Goal: Task Accomplishment & Management: Complete application form

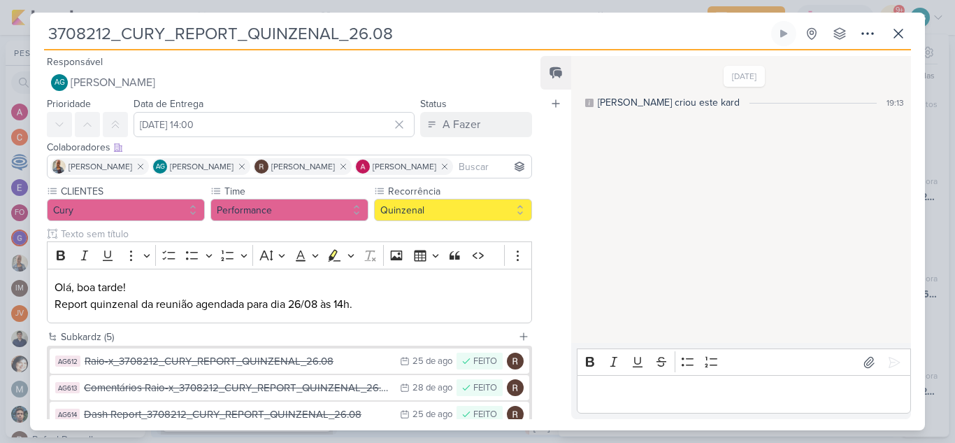
scroll to position [141, 0]
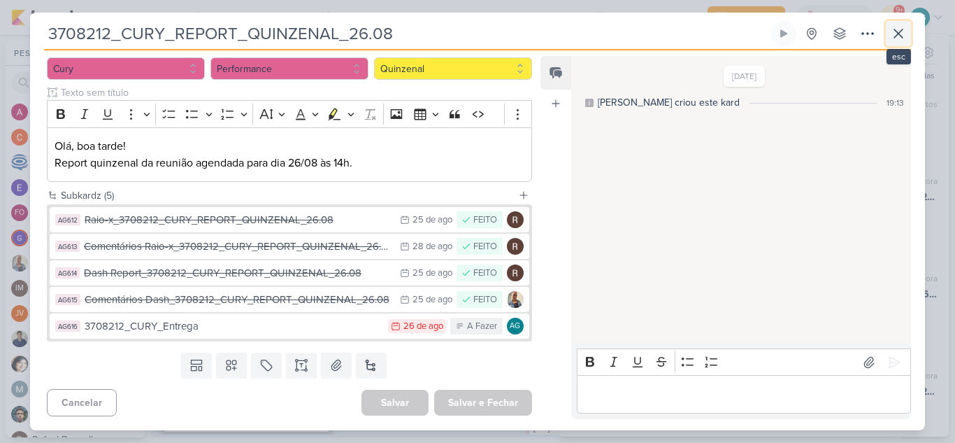
click at [901, 34] on icon at bounding box center [898, 33] width 17 height 17
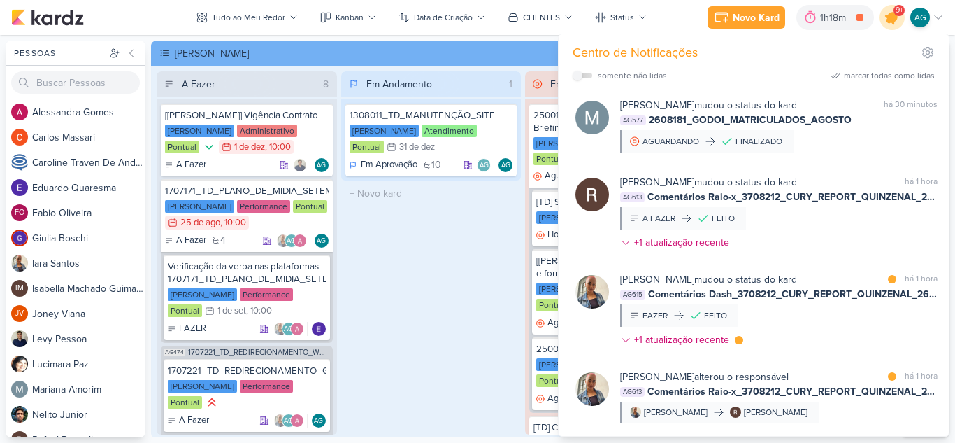
click at [894, 24] on icon at bounding box center [892, 17] width 17 height 17
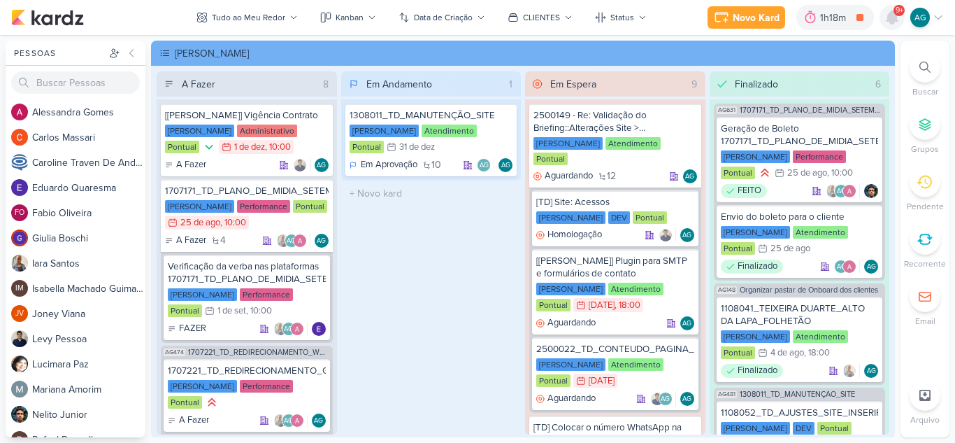
click at [894, 24] on icon at bounding box center [892, 17] width 17 height 17
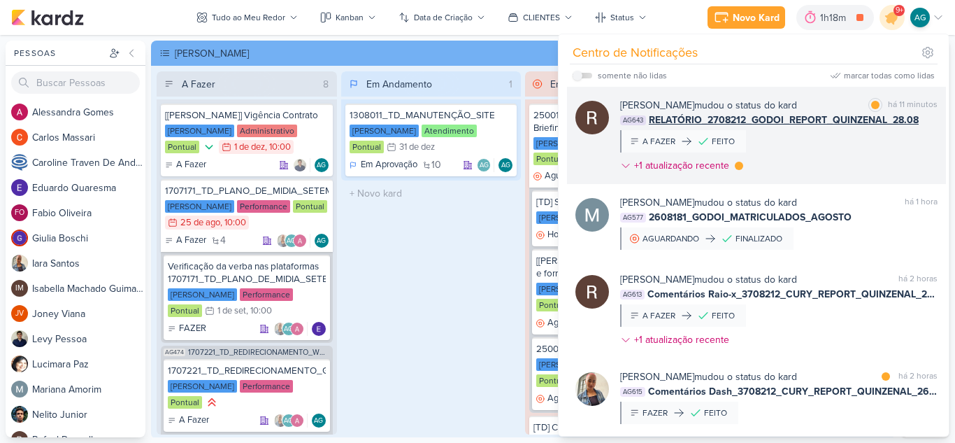
click at [820, 171] on div "Rafael Dornelles mudou o status do kard marcar como lida há 11 minutos AG643 RE…" at bounding box center [779, 138] width 318 height 80
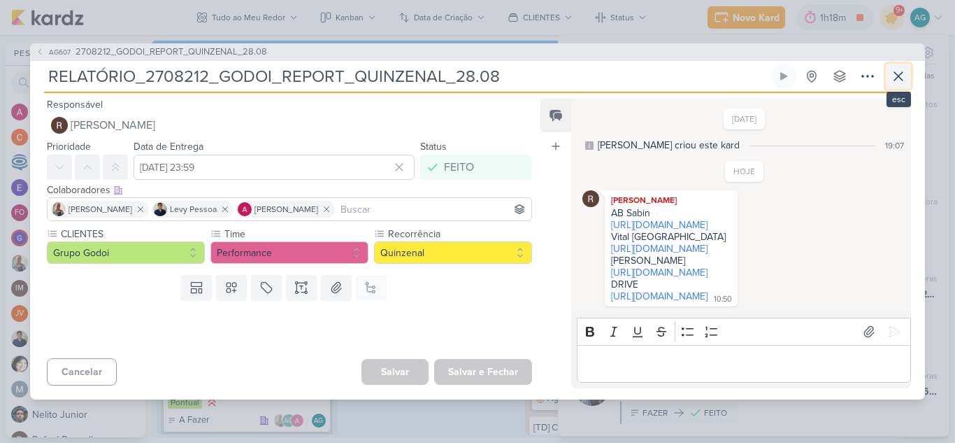
click at [897, 72] on icon at bounding box center [898, 76] width 8 height 8
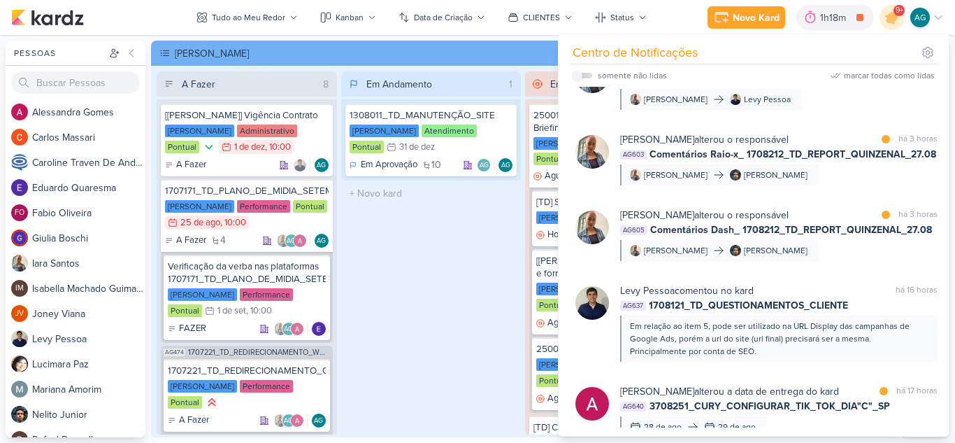
scroll to position [559, 0]
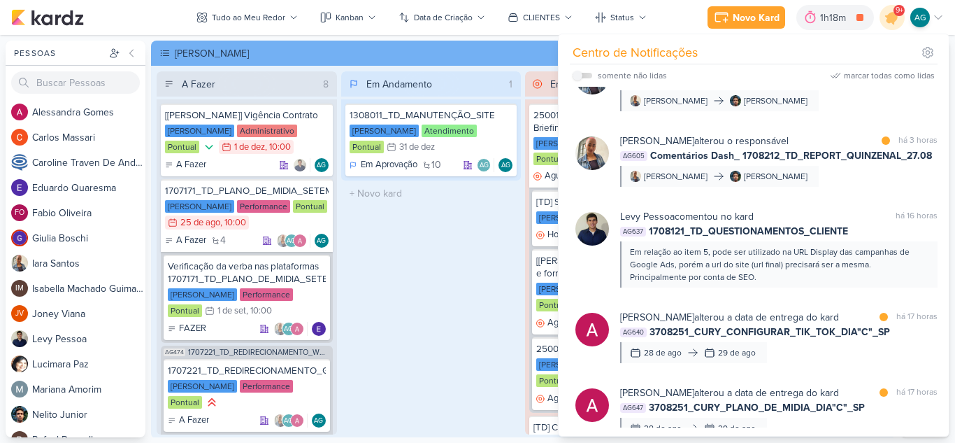
click at [785, 266] on div "Em relação ao item 5, pode ser utilizado na URL Display das campanhas de Google…" at bounding box center [778, 264] width 297 height 38
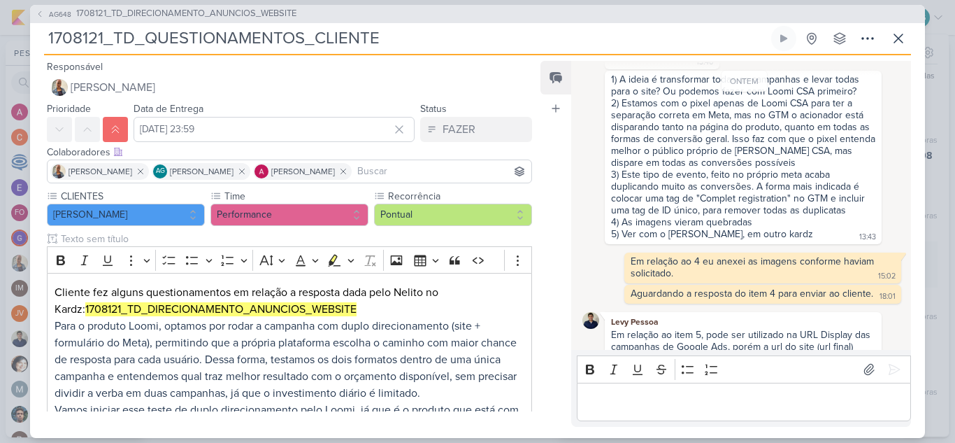
scroll to position [140, 0]
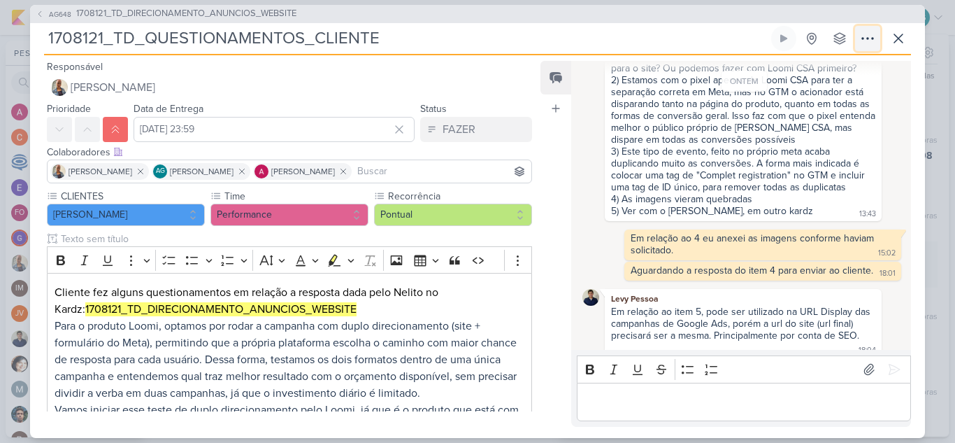
click at [864, 35] on icon at bounding box center [868, 38] width 17 height 17
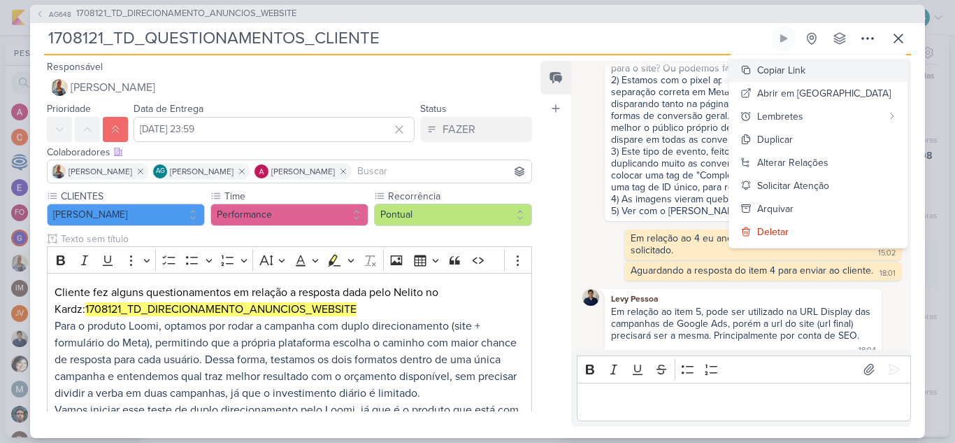
click at [806, 66] on div "Copiar Link" at bounding box center [781, 70] width 48 height 15
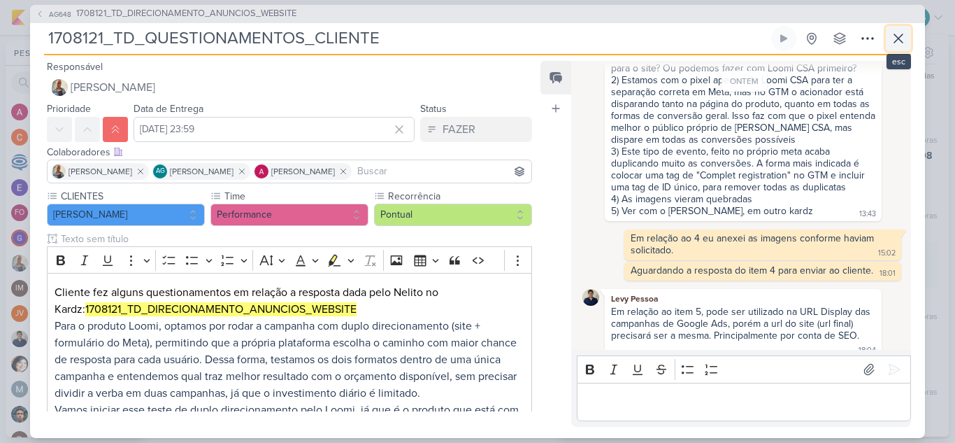
click at [901, 34] on icon at bounding box center [898, 38] width 17 height 17
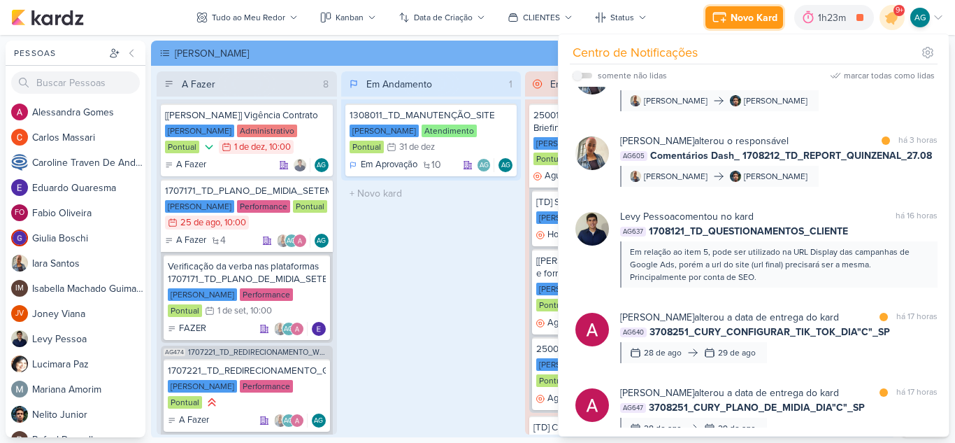
click at [767, 13] on div "Novo Kard" at bounding box center [754, 17] width 47 height 15
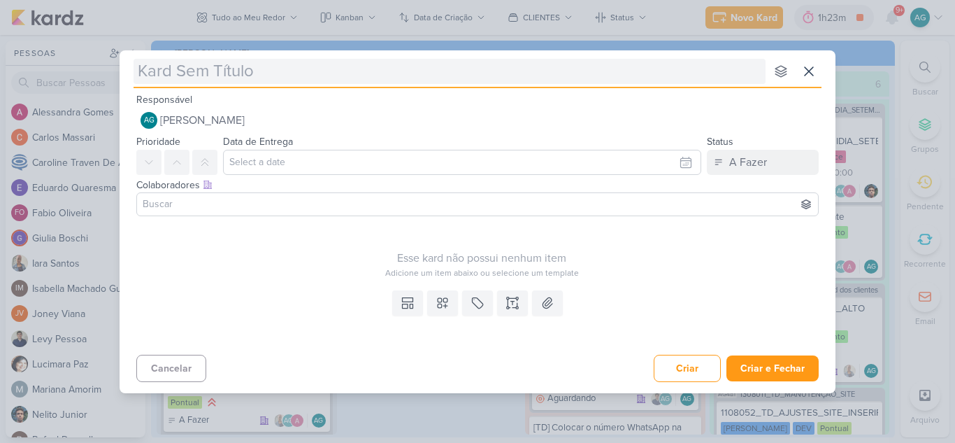
type input "1708271_TD_LISTA_FORMULARIO_META"
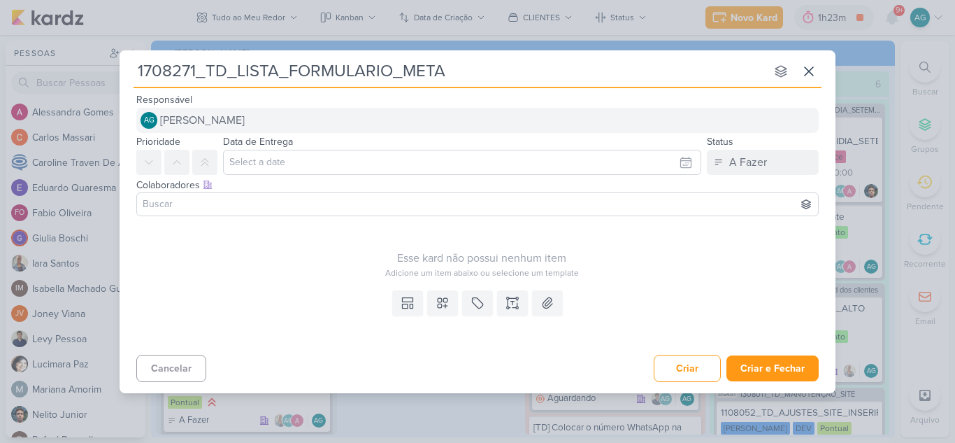
type input "1708271_TD_LISTA_FORMULARIO_META"
click at [299, 124] on button "AG Aline Gimenez Graciano" at bounding box center [477, 120] width 683 height 25
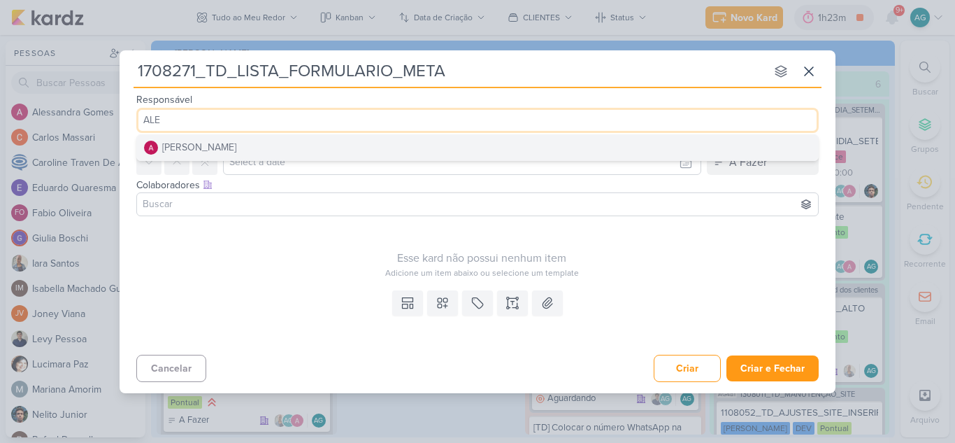
type input "ALE"
click at [299, 145] on button "[PERSON_NAME]" at bounding box center [477, 147] width 681 height 25
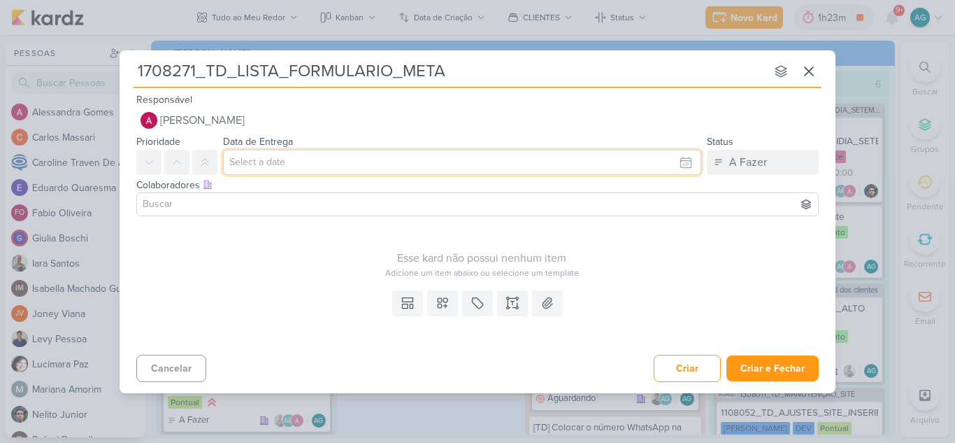
click at [300, 160] on input "text" at bounding box center [462, 162] width 478 height 25
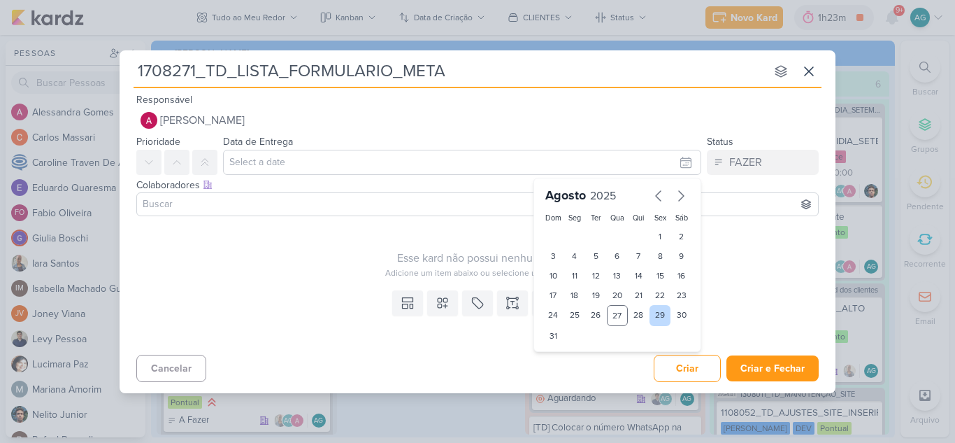
click at [657, 313] on div "29" at bounding box center [661, 315] width 22 height 21
type input "29 de agosto de 2025 às 23:59"
click at [334, 205] on input at bounding box center [478, 204] width 676 height 17
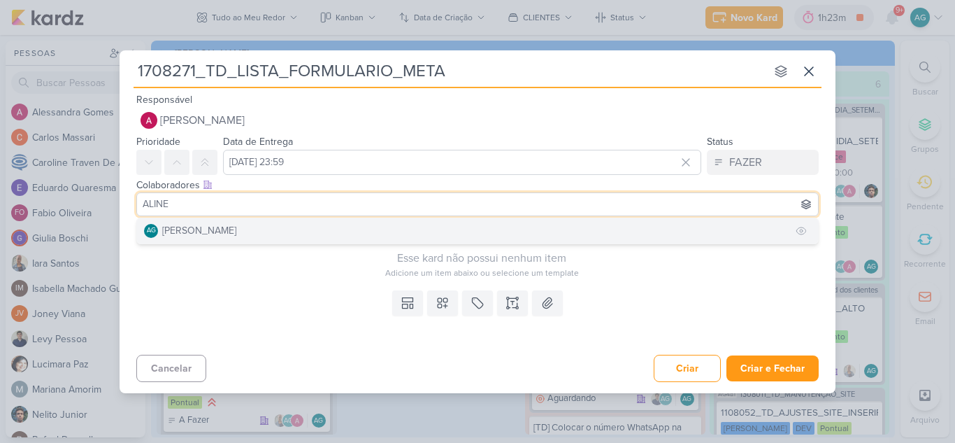
type input "ALINE"
click at [236, 229] on div "[PERSON_NAME]" at bounding box center [199, 230] width 74 height 15
type input "IARA"
click at [251, 234] on button "[PERSON_NAME]" at bounding box center [477, 230] width 681 height 25
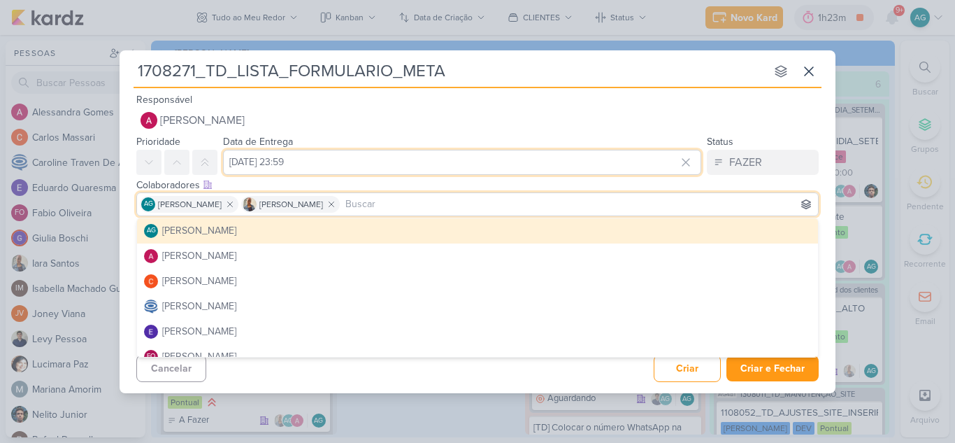
click at [266, 159] on input "29 de agosto de 2025 às 23:59" at bounding box center [462, 162] width 478 height 25
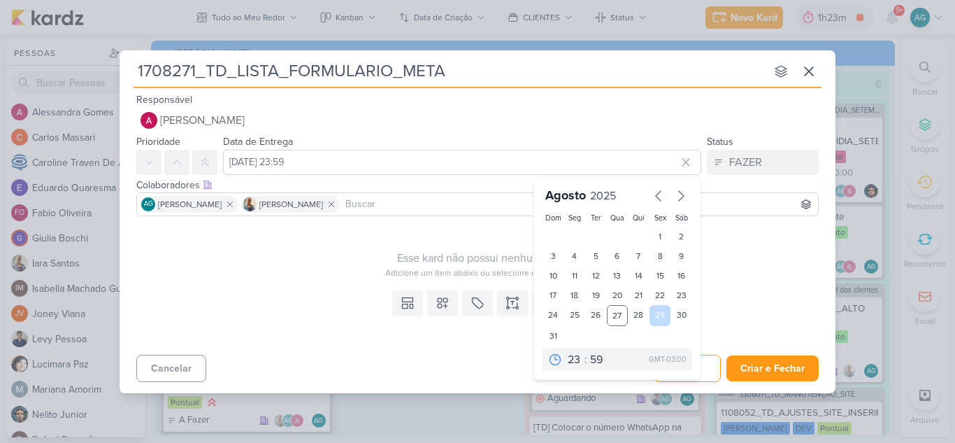
click at [650, 310] on div "29" at bounding box center [661, 315] width 22 height 21
click at [643, 312] on div "28" at bounding box center [639, 315] width 22 height 21
type input "[DATE] 23:59"
drag, startPoint x: 318, startPoint y: 283, endPoint x: 351, endPoint y: 287, distance: 33.8
click at [318, 284] on div "Responsável Alessandra Gomes Alessandra Gomes Prioridade Data de Entrega 28 de …" at bounding box center [478, 238] width 716 height 294
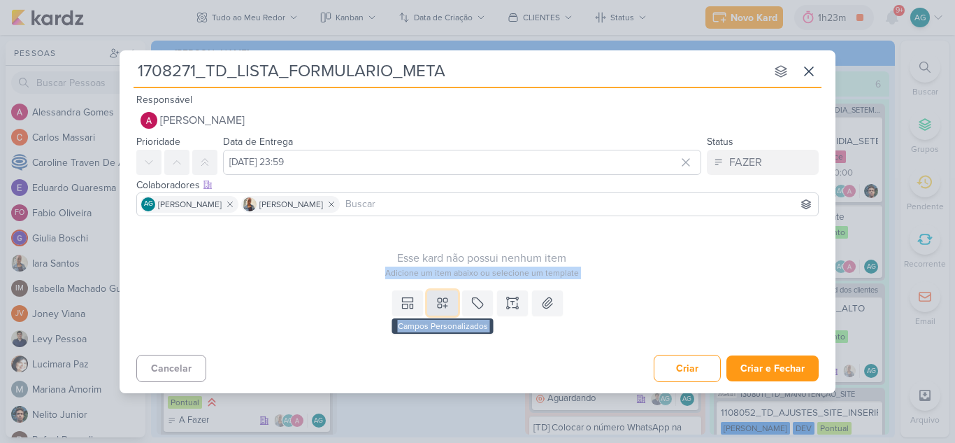
click at [444, 299] on icon at bounding box center [443, 303] width 14 height 14
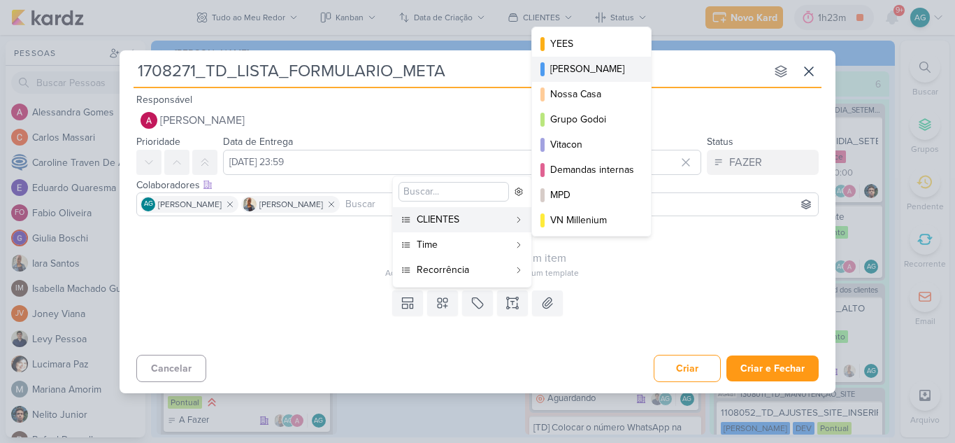
click at [582, 66] on div "[PERSON_NAME]" at bounding box center [592, 69] width 84 height 15
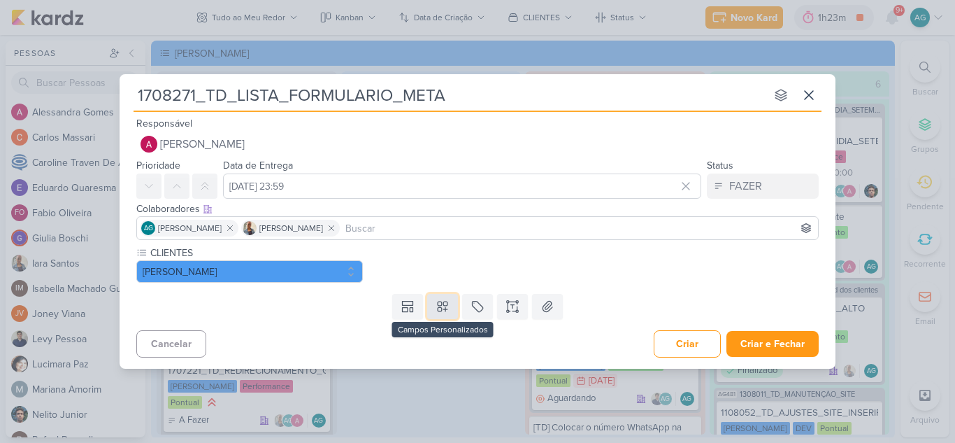
click at [449, 317] on button at bounding box center [442, 306] width 31 height 25
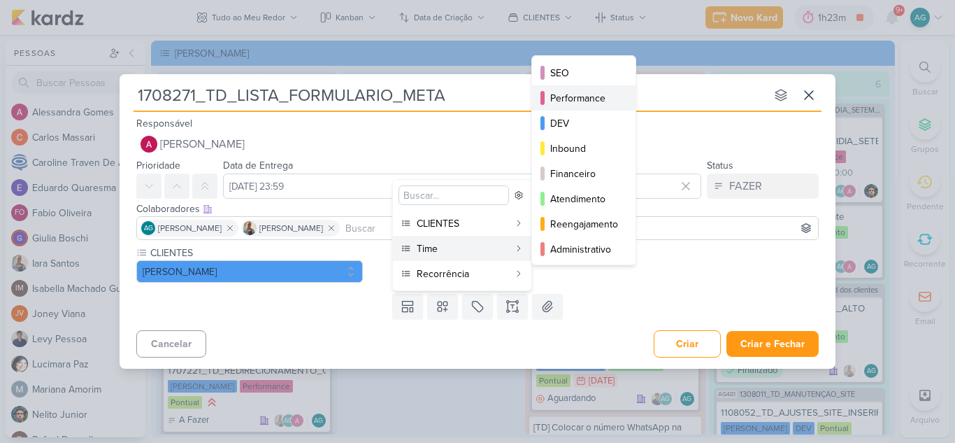
click at [590, 101] on div "Performance" at bounding box center [584, 98] width 69 height 15
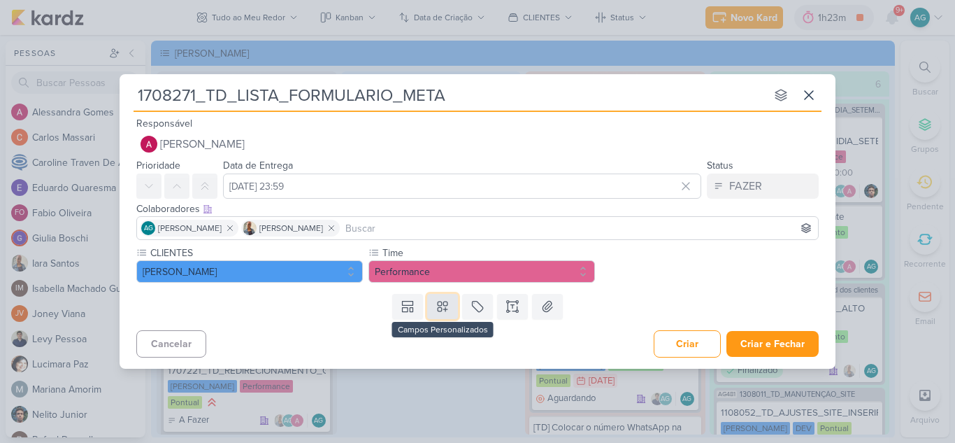
click at [443, 315] on button at bounding box center [442, 306] width 31 height 25
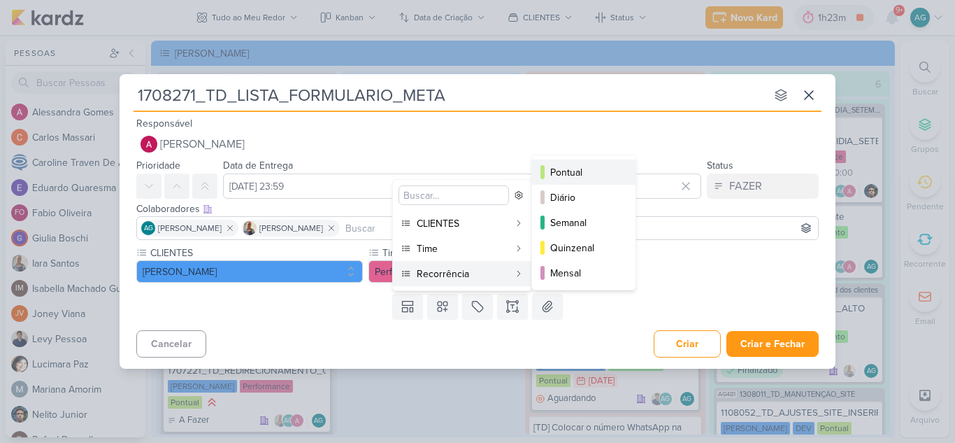
click at [576, 171] on div "Pontual" at bounding box center [584, 172] width 69 height 15
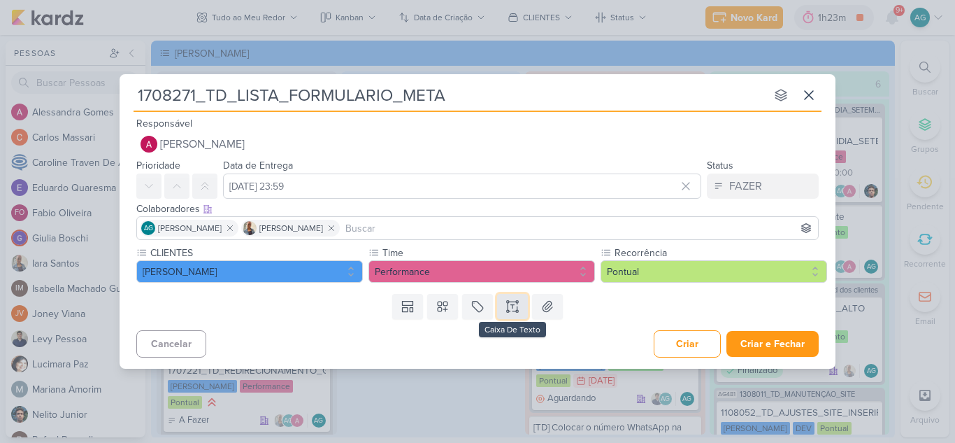
click at [515, 305] on icon at bounding box center [513, 306] width 14 height 14
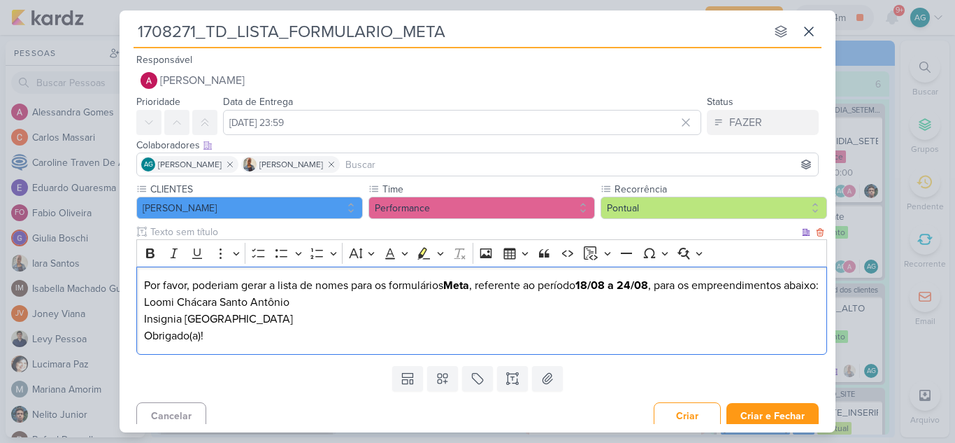
click at [257, 287] on p "Por favor, poderiam gerar a lista de nomes para os formulários Meta , referente…" at bounding box center [482, 285] width 676 height 17
click at [220, 285] on p "Por favor, poderiam gerar a lista de nomes para os formulários Meta , referente…" at bounding box center [482, 285] width 676 height 17
click at [334, 287] on p "Por favor, enviar a lista de nomes para os formulários Meta , referente ao perí…" at bounding box center [482, 285] width 676 height 17
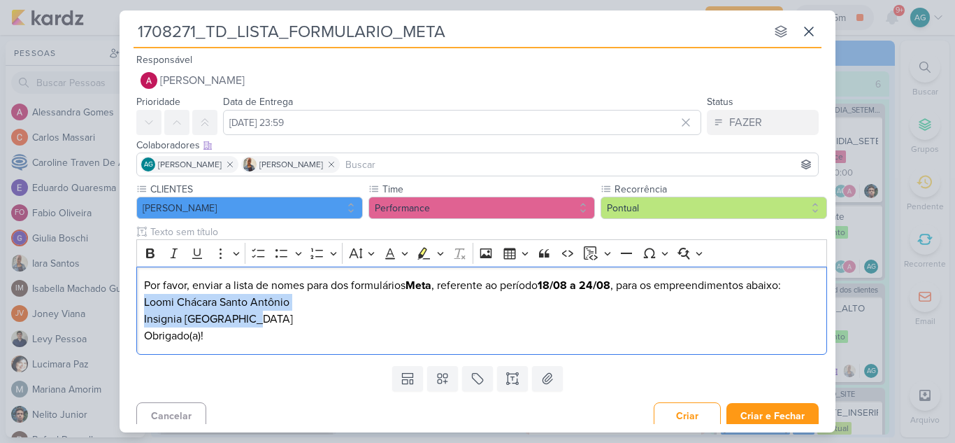
drag, startPoint x: 227, startPoint y: 315, endPoint x: 125, endPoint y: 306, distance: 101.9
click at [125, 306] on div "CLIENTES Teixeira Duarte Time" at bounding box center [478, 271] width 716 height 178
click at [285, 252] on icon "Editor toolbar" at bounding box center [282, 253] width 14 height 14
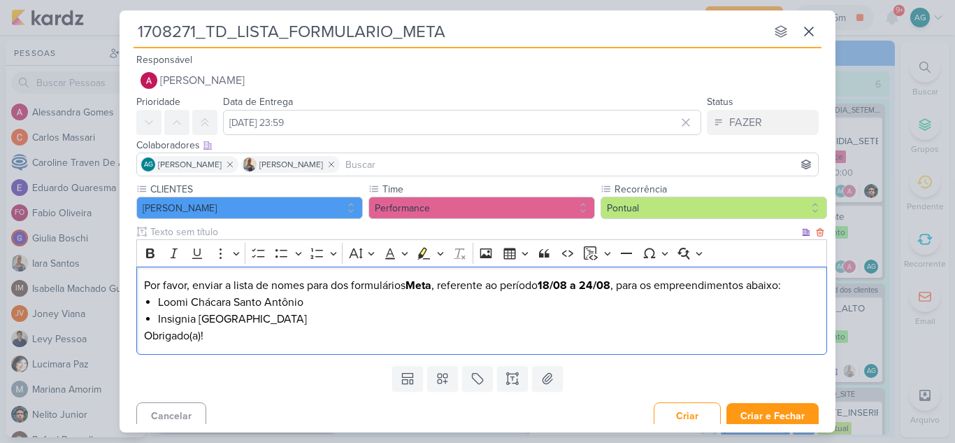
click at [231, 334] on p "Obrigado(a)!" at bounding box center [482, 335] width 676 height 17
click at [281, 319] on li "Insignia [GEOGRAPHIC_DATA]" at bounding box center [489, 319] width 662 height 17
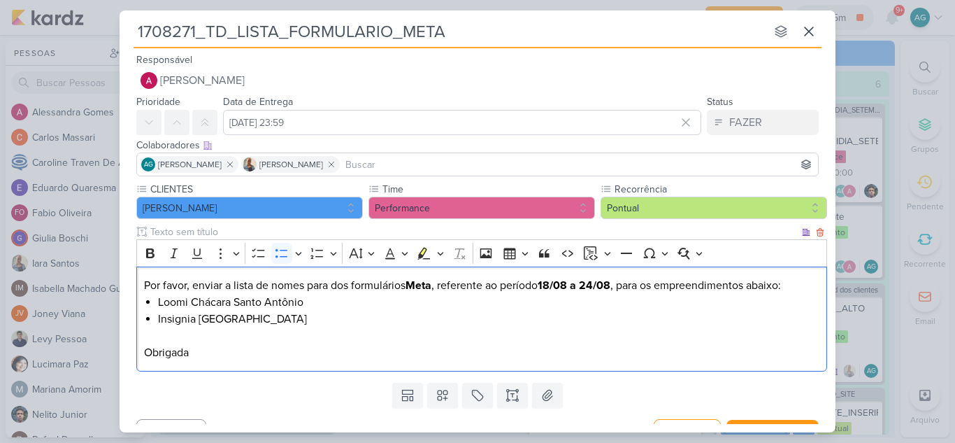
click at [806, 278] on p "Por favor, enviar a lista de nomes para dos formulários Meta , referente ao per…" at bounding box center [482, 285] width 676 height 17
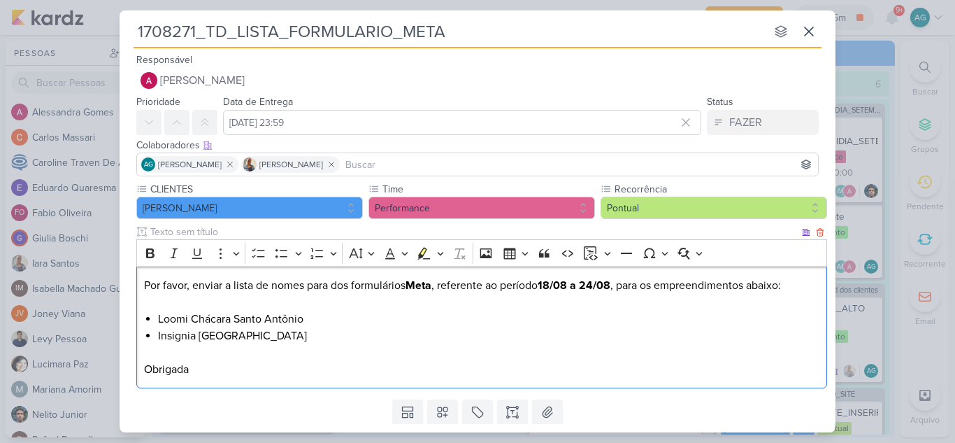
scroll to position [42, 0]
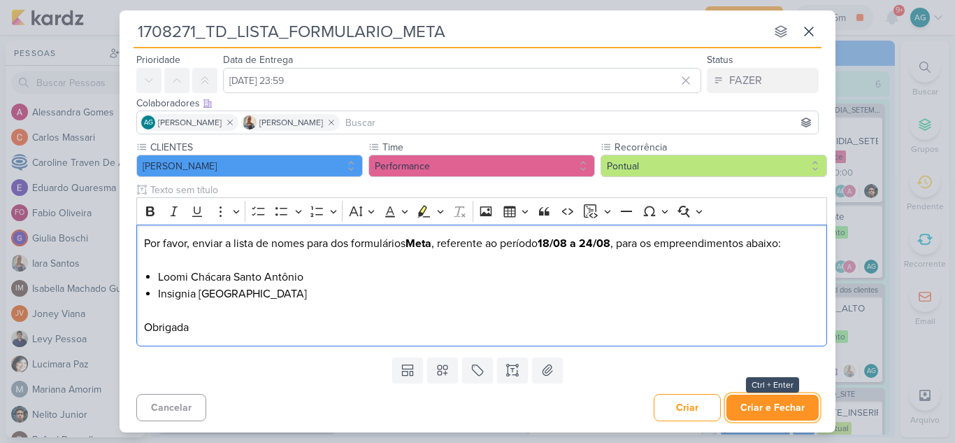
click at [790, 405] on button "Criar e Fechar" at bounding box center [773, 407] width 92 height 26
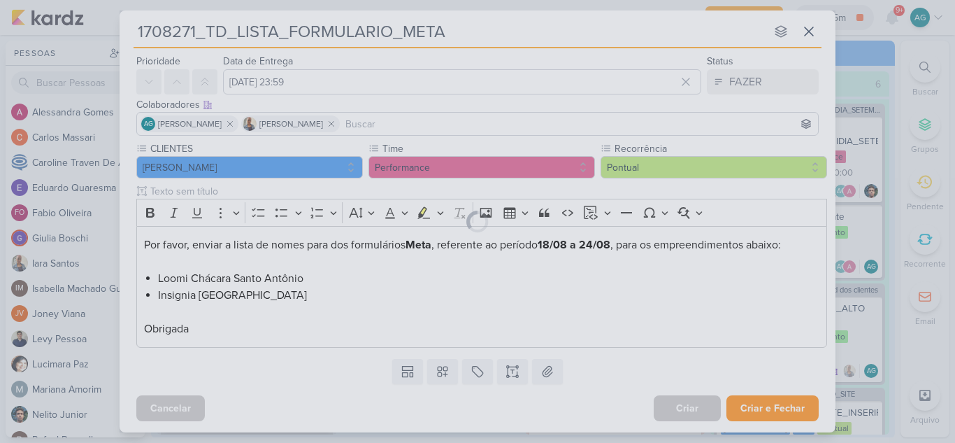
scroll to position [41, 0]
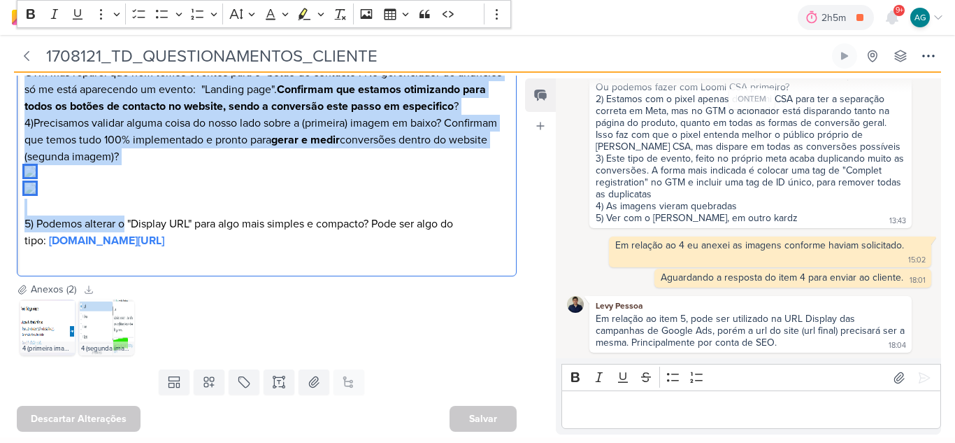
scroll to position [699, 0]
drag, startPoint x: 24, startPoint y: 159, endPoint x: 281, endPoint y: 325, distance: 305.5
copy div "Tudo bem em experimentar primeiro no LCSA, concordo. Fiquei só com algumas dúvi…"
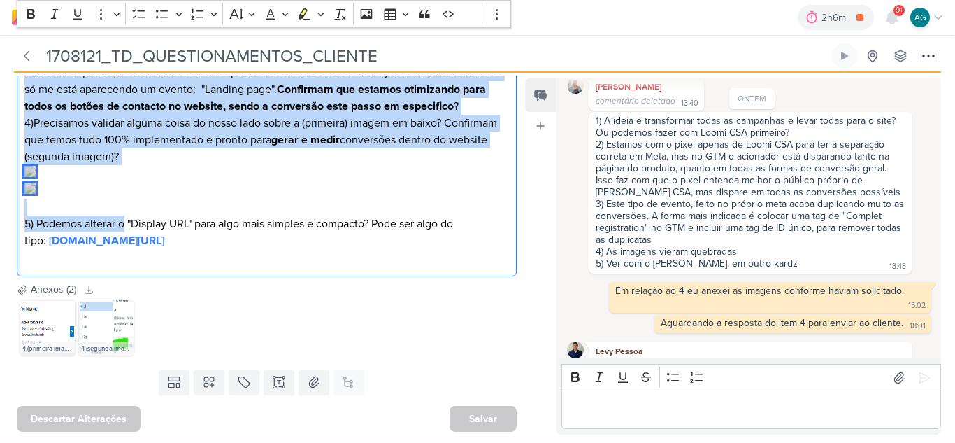
scroll to position [69, 0]
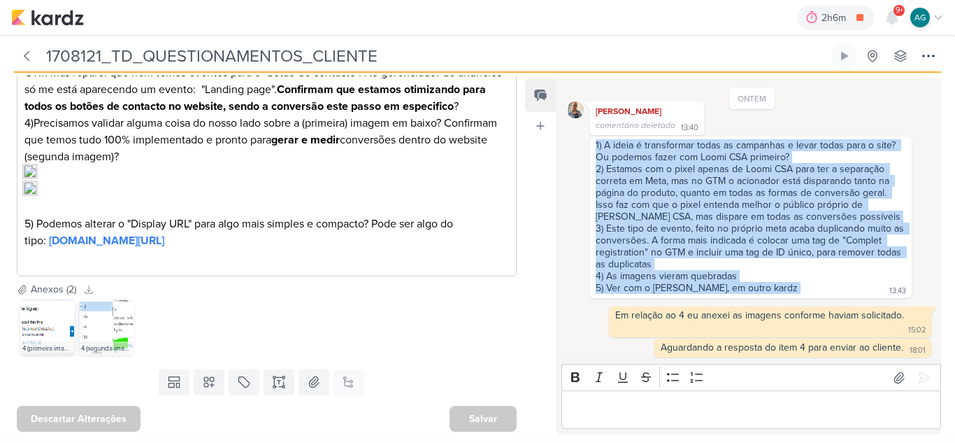
drag, startPoint x: 595, startPoint y: 148, endPoint x: 753, endPoint y: 285, distance: 209.1
click at [753, 285] on div "1) A ideia é transformar todas as campanhas e levar todas para o site? Ou podem…" at bounding box center [750, 217] width 317 height 156
copy div "1) A ideia é transformar todas as campanhas e levar todas para o site? Ou podem…"
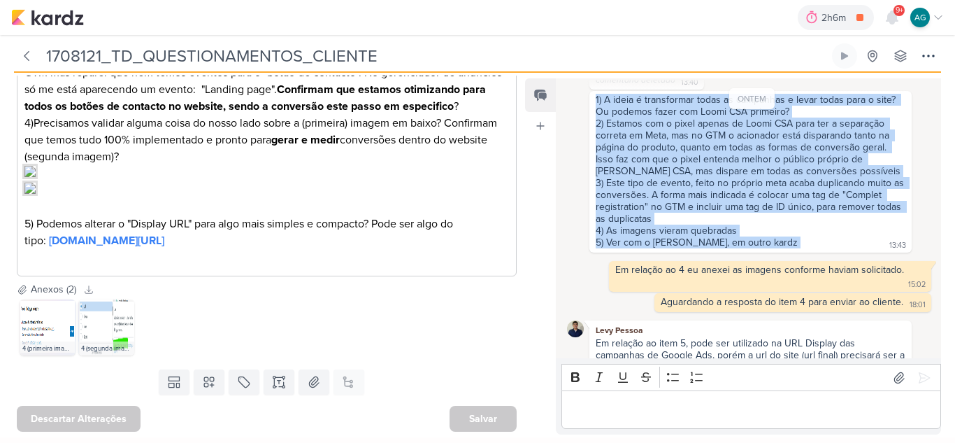
scroll to position [138, 0]
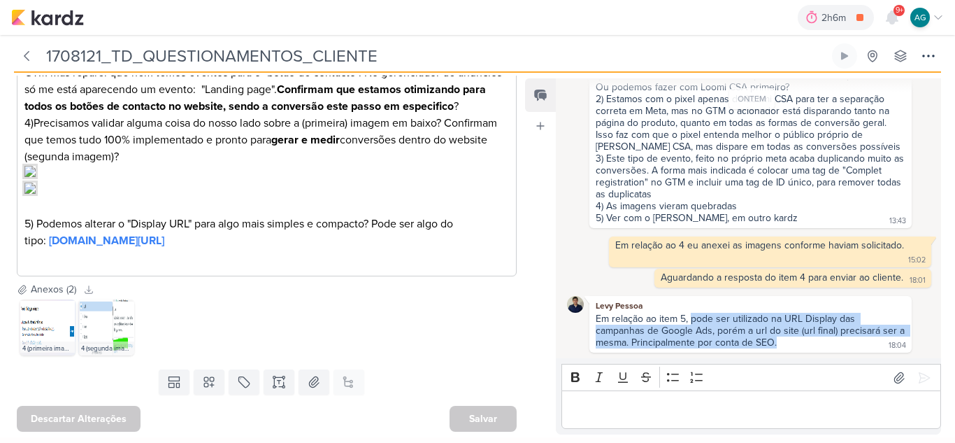
drag, startPoint x: 691, startPoint y: 320, endPoint x: 783, endPoint y: 355, distance: 98.5
click at [783, 355] on div "25/8/25 Aline criou este kard 16:52 ONTEM Iara Santos" at bounding box center [748, 219] width 384 height 278
copy div "pode ser utilizado na URL Display das campanhas de Google Ads, porém a url do s…"
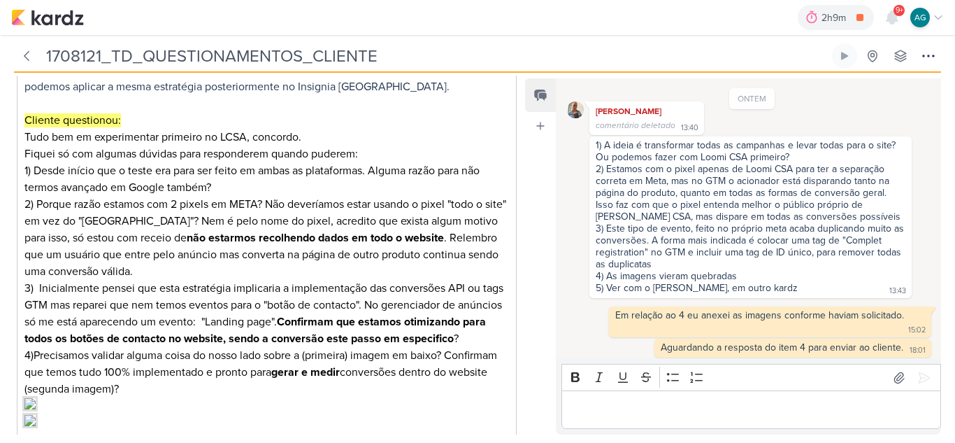
scroll to position [350, 0]
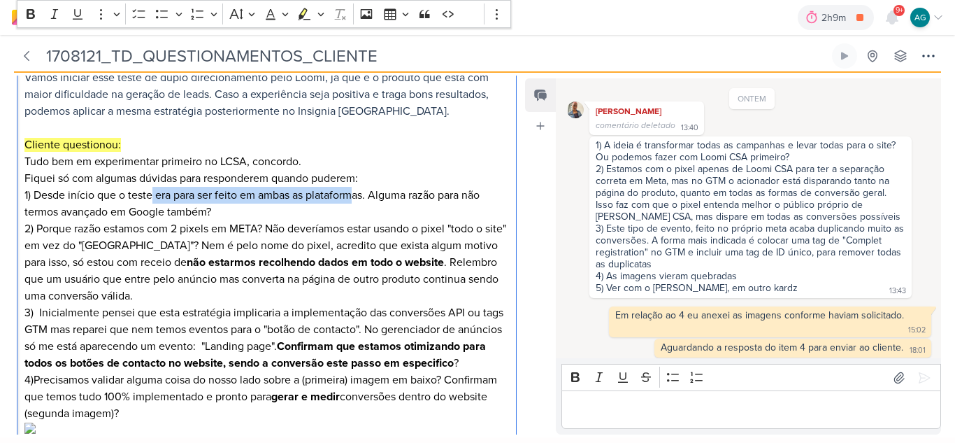
drag, startPoint x: 153, startPoint y: 194, endPoint x: 352, endPoint y: 199, distance: 199.4
click at [352, 199] on p "Vamos iniciar esse teste de duplo direcionamento pelo Loomi, já que é o produto…" at bounding box center [266, 220] width 485 height 302
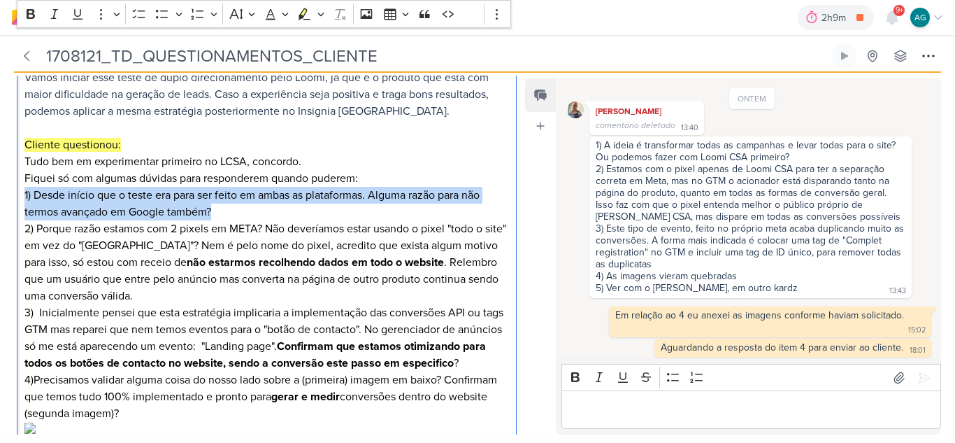
drag, startPoint x: 220, startPoint y: 208, endPoint x: 17, endPoint y: 196, distance: 202.5
click at [17, 196] on div "Cliente fez alguns questionamentos em relação a resposta dada pelo Nelito no Ka…" at bounding box center [267, 237] width 500 height 592
copy p "1) Desde início que o teste era para ser feito em ambas as plataformas. Alguma …"
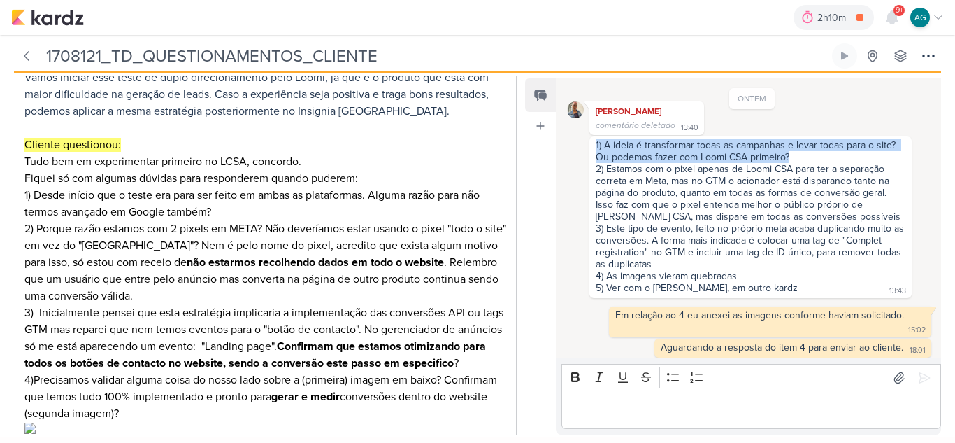
drag, startPoint x: 797, startPoint y: 157, endPoint x: 590, endPoint y: 146, distance: 208.0
click at [590, 146] on div "1) A ideia é transformar todas as campanhas e levar todas para o site? Ou podem…" at bounding box center [751, 217] width 322 height 162
copy div "1) A ideia é transformar todas as campanhas e levar todas para o site? Ou podem…"
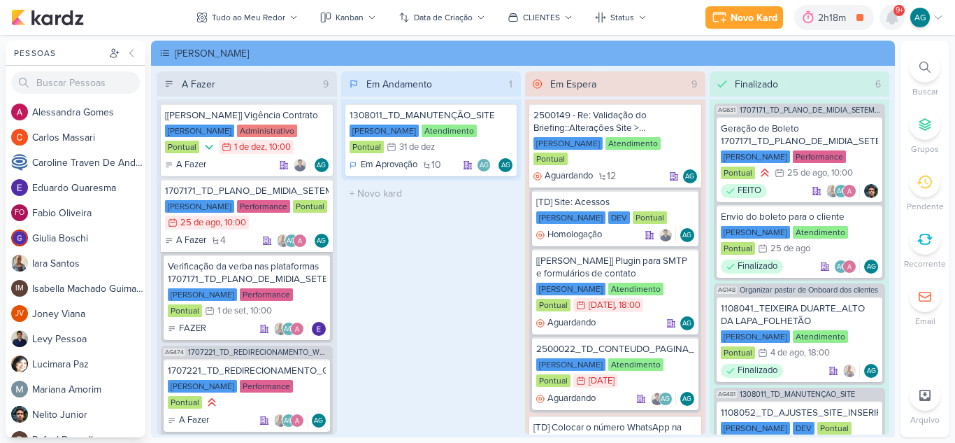
click at [892, 13] on icon at bounding box center [892, 17] width 11 height 13
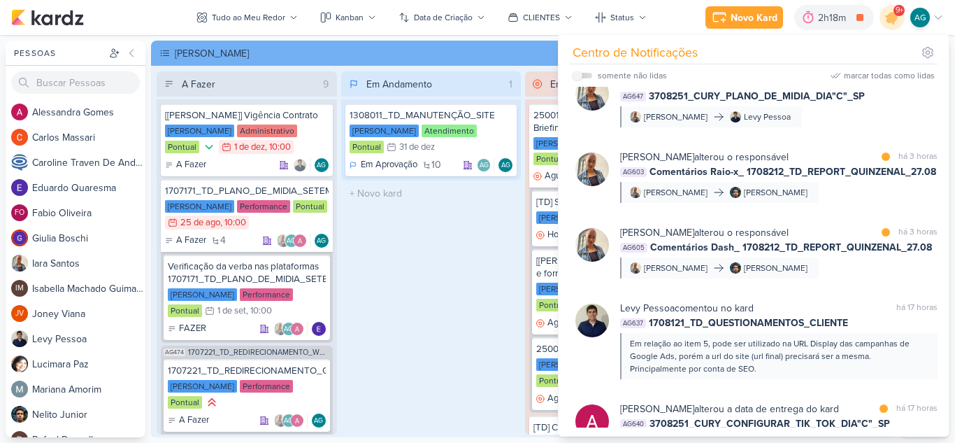
scroll to position [559, 0]
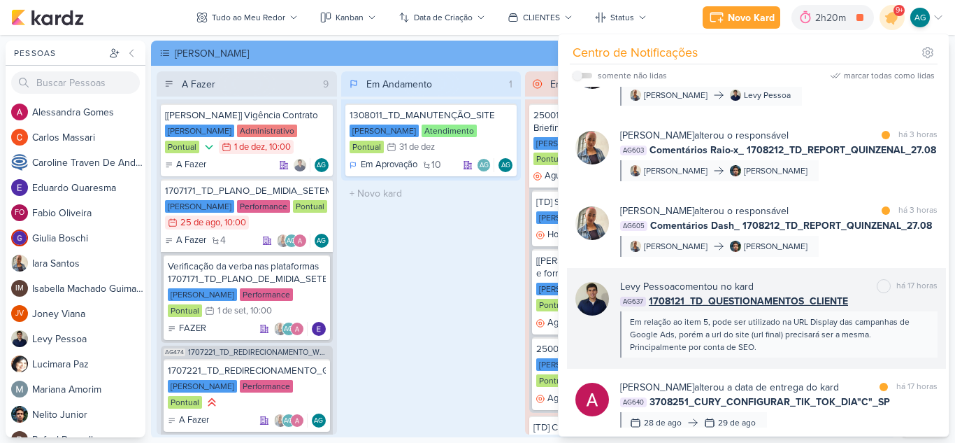
click at [820, 331] on div "Em relação ao item 5, pode ser utilizado na URL Display das campanhas de Google…" at bounding box center [778, 334] width 297 height 38
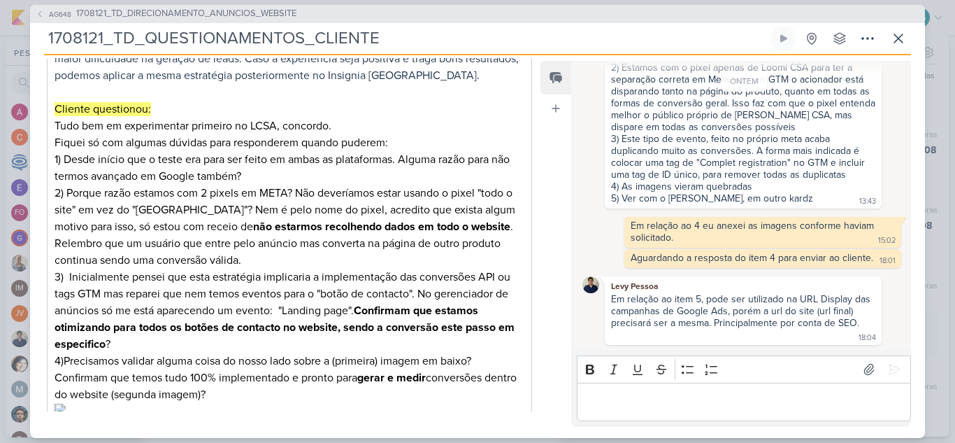
scroll to position [420, 0]
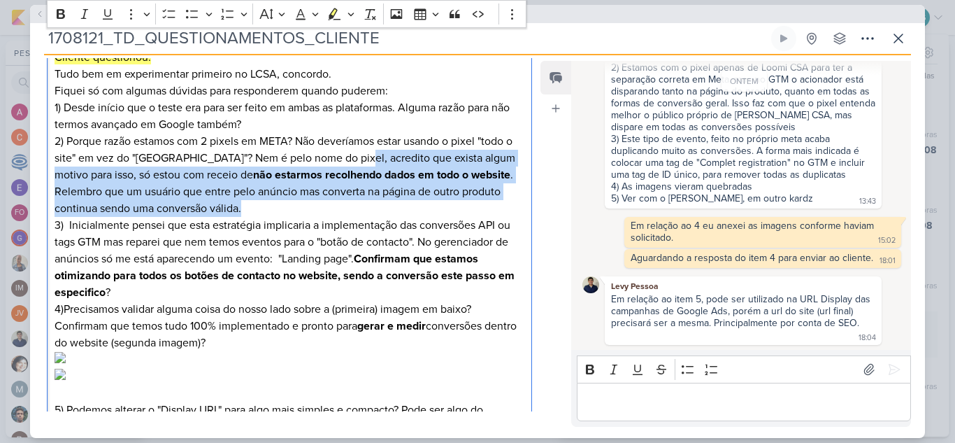
drag, startPoint x: 352, startPoint y: 157, endPoint x: 497, endPoint y: 201, distance: 151.3
click at [497, 201] on p "Vamos iniciar esse teste de duplo direcionamento pelo Loomi, já que é o produto…" at bounding box center [290, 141] width 470 height 319
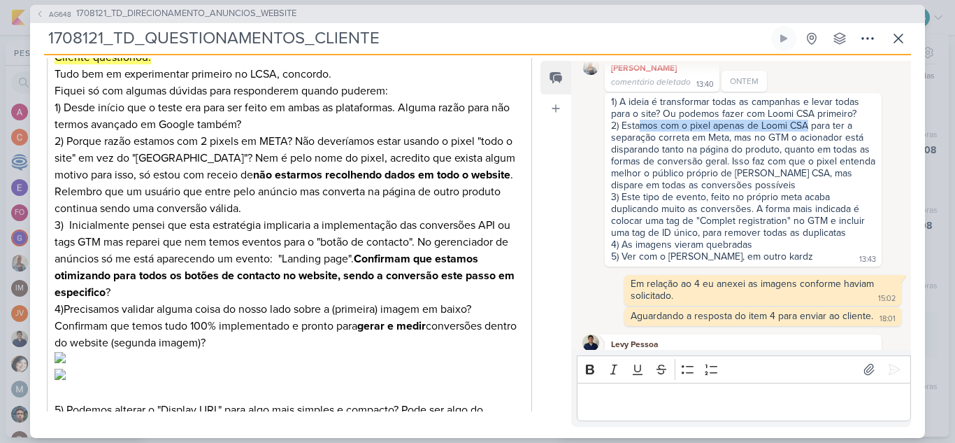
drag, startPoint x: 641, startPoint y: 125, endPoint x: 806, endPoint y: 130, distance: 164.4
click at [806, 130] on div "2) Estamos com o pixel apenas de Loomi CSA para ter a separação correta em Meta…" at bounding box center [743, 155] width 264 height 71
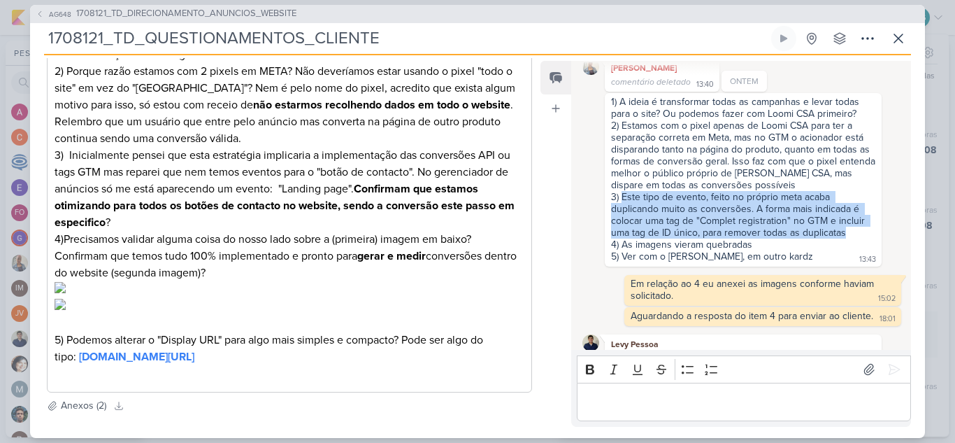
drag, startPoint x: 623, startPoint y: 194, endPoint x: 846, endPoint y: 234, distance: 225.9
click at [846, 234] on div "3) Este tipo de evento, feito no próprio meta acaba duplicando muito as convers…" at bounding box center [743, 215] width 264 height 48
copy div "Este tipo de evento, feito no próprio meta acaba duplicando muito as conversões…"
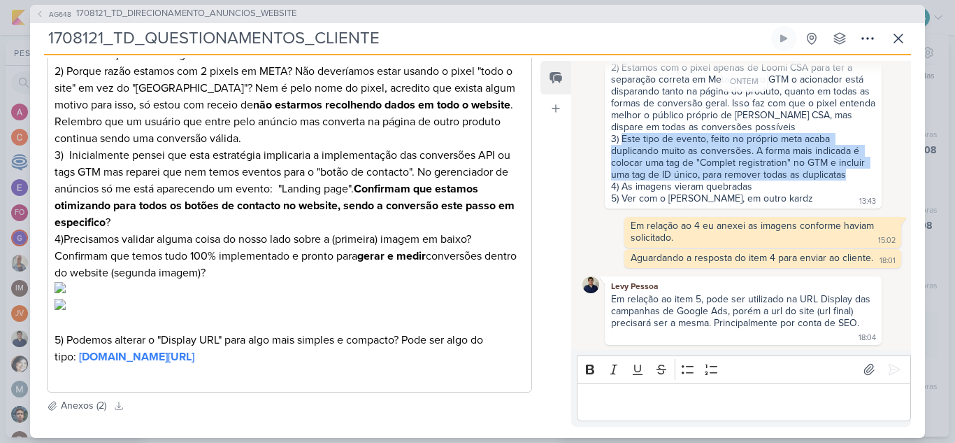
scroll to position [164, 0]
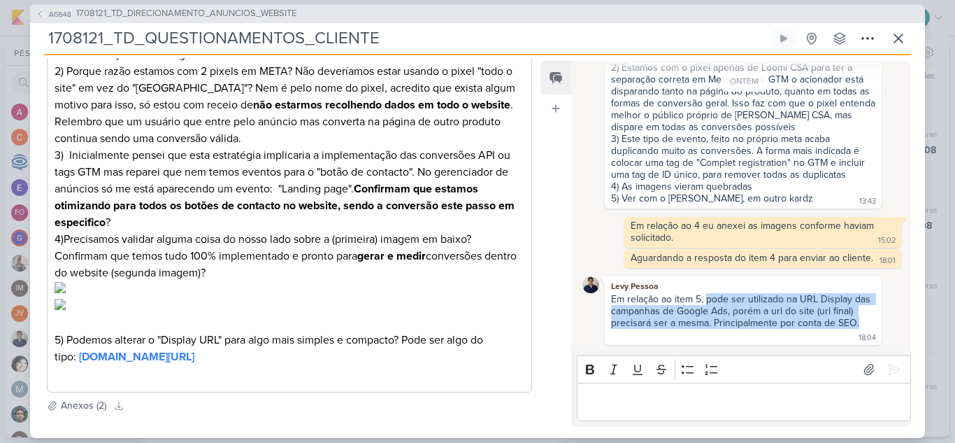
drag, startPoint x: 706, startPoint y: 300, endPoint x: 867, endPoint y: 323, distance: 161.8
click at [867, 323] on div "Em relação ao item 5, pode ser utilizado na URL Display das campanhas de Google…" at bounding box center [743, 317] width 271 height 49
copy div "pode ser utilizado na URL Display das campanhas de Google Ads, porém a url do s…"
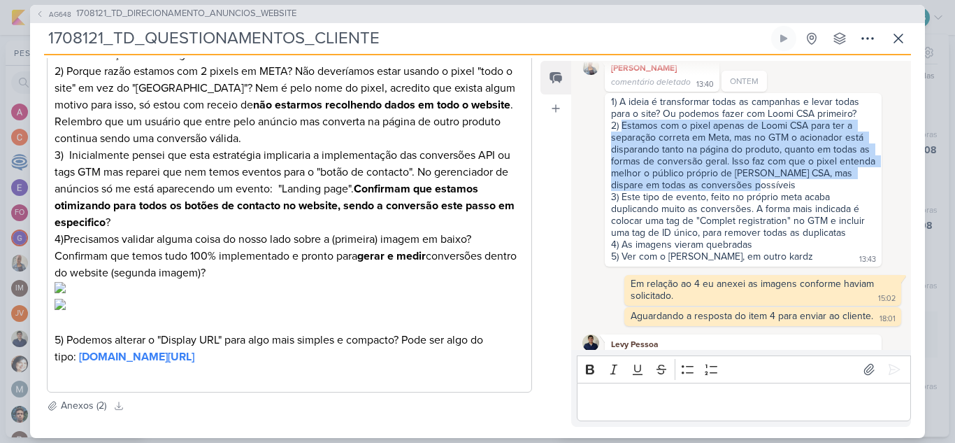
drag, startPoint x: 624, startPoint y: 129, endPoint x: 801, endPoint y: 181, distance: 185.2
click at [801, 181] on div "2) Estamos com o pixel apenas de Loomi CSA para ter a separação correta em Meta…" at bounding box center [743, 155] width 264 height 71
copy div "Estamos com o pixel apenas de Loomi CSA para ter a separação correta em Meta, m…"
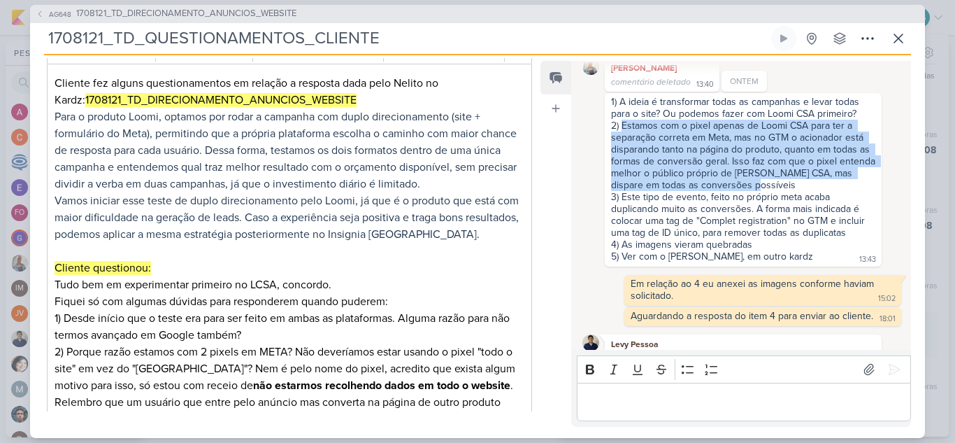
scroll to position [210, 0]
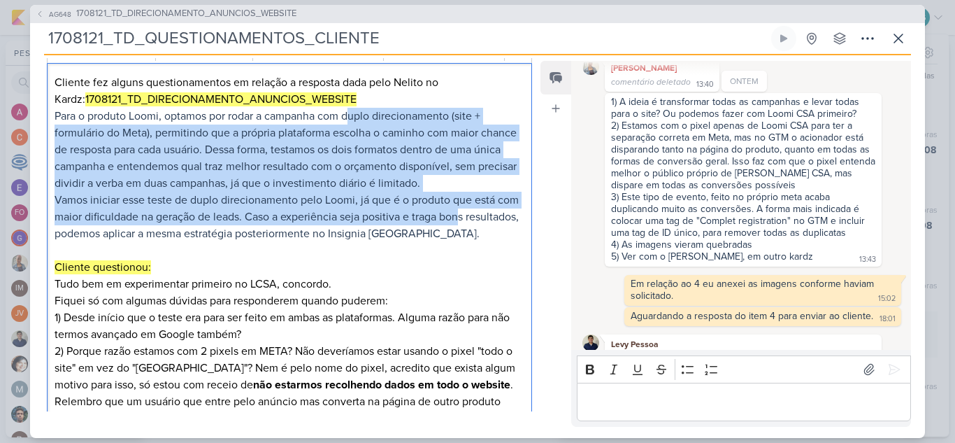
drag, startPoint x: 354, startPoint y: 114, endPoint x: 485, endPoint y: 222, distance: 170.0
click at [485, 222] on div "Cliente fez alguns questionamentos em relação a resposta dada pelo Nelito no Ka…" at bounding box center [289, 367] width 485 height 609
click at [341, 224] on p "Vamos iniciar esse teste de duplo direcionamento pelo Loomi, já que é o produto…" at bounding box center [290, 351] width 470 height 319
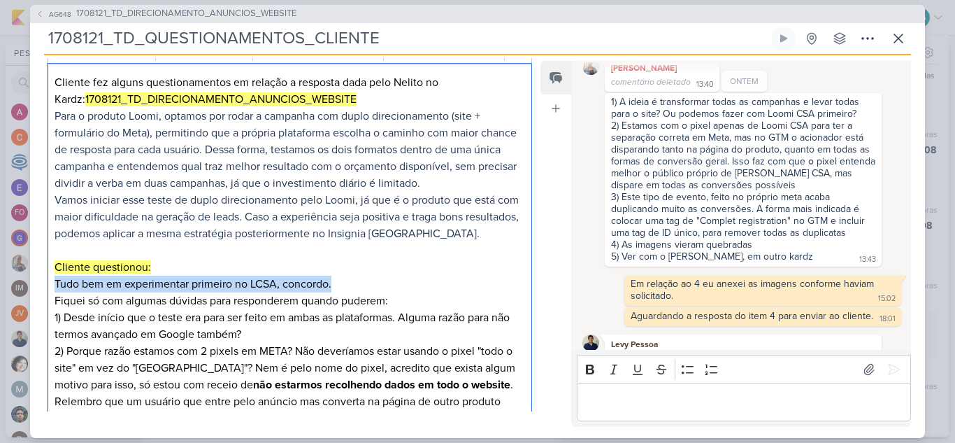
drag, startPoint x: 55, startPoint y: 284, endPoint x: 335, endPoint y: 280, distance: 279.8
click at [335, 280] on p "Vamos iniciar esse teste de duplo direcionamento pelo Loomi, já que é o produto…" at bounding box center [290, 351] width 470 height 319
copy p "Tudo bem em experimentar primeiro no LCSA, concordo."
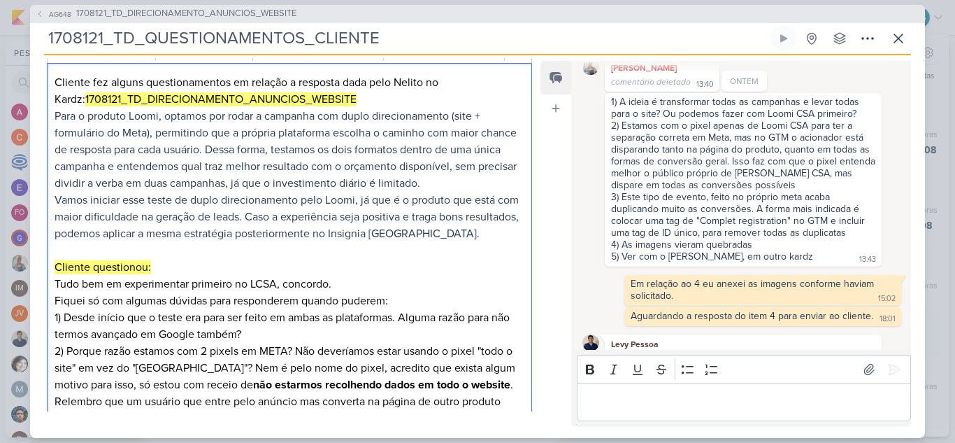
click at [229, 325] on p "Vamos iniciar esse teste de duplo direcionamento pelo Loomi, já que é o produto…" at bounding box center [290, 351] width 470 height 319
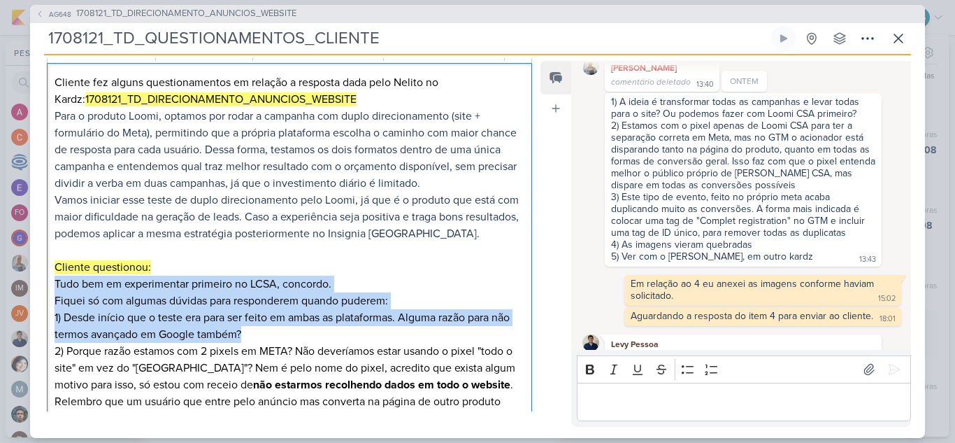
drag, startPoint x: 56, startPoint y: 284, endPoint x: 280, endPoint y: 331, distance: 229.5
click at [280, 331] on p "Vamos iniciar esse teste de duplo direcionamento pelo Loomi, já que é o produto…" at bounding box center [290, 351] width 470 height 319
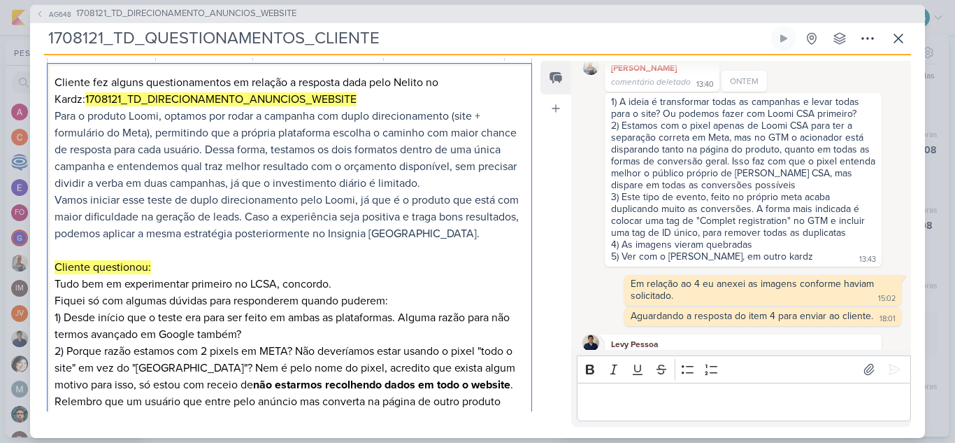
click at [247, 262] on p "Vamos iniciar esse teste de duplo direcionamento pelo Loomi, já que é o produto…" at bounding box center [290, 351] width 470 height 319
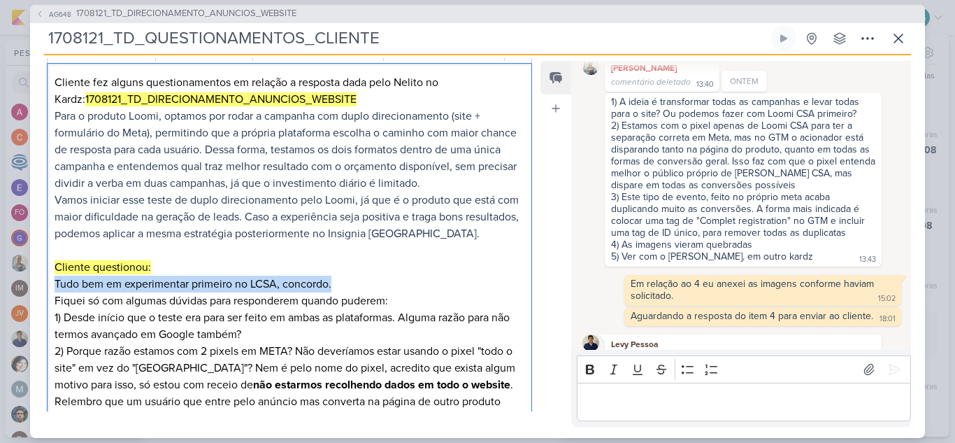
drag, startPoint x: 54, startPoint y: 286, endPoint x: 350, endPoint y: 285, distance: 296.5
click at [350, 285] on p "Vamos iniciar esse teste de duplo direcionamento pelo Loomi, já que é o produto…" at bounding box center [290, 351] width 470 height 319
copy p "Tudo bem em experimentar primeiro no LCSA, concordo."
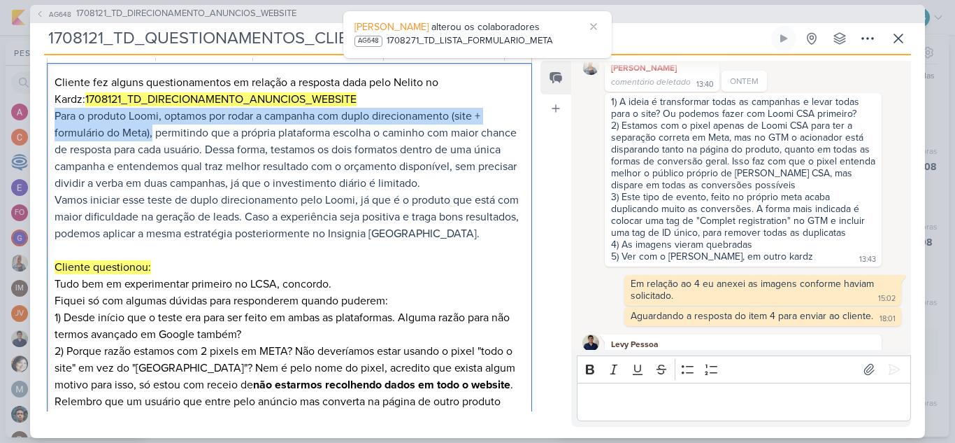
drag, startPoint x: 55, startPoint y: 116, endPoint x: 152, endPoint y: 128, distance: 97.2
click at [152, 128] on span "Para o produto Loomi, optamos por rodar a campanha com duplo direcionamento (si…" at bounding box center [286, 149] width 462 height 81
copy span "Para o produto Loomi, optamos por rodar a campanha com duplo direcionamento (si…"
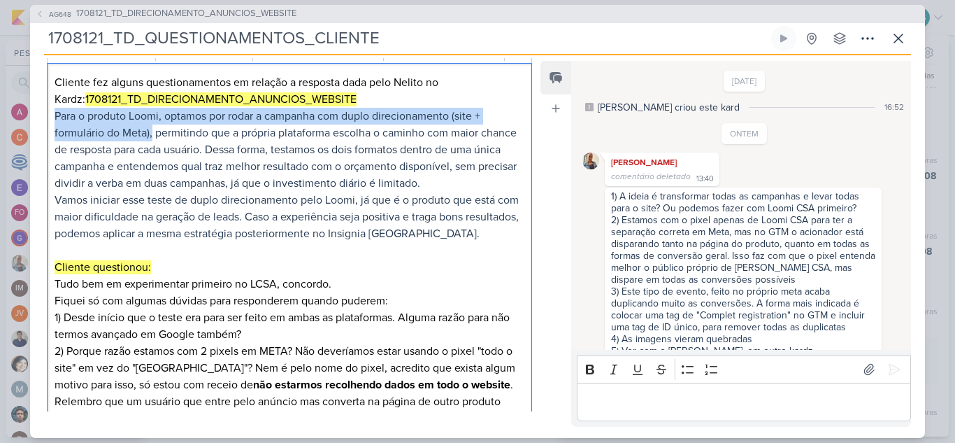
scroll to position [0, 0]
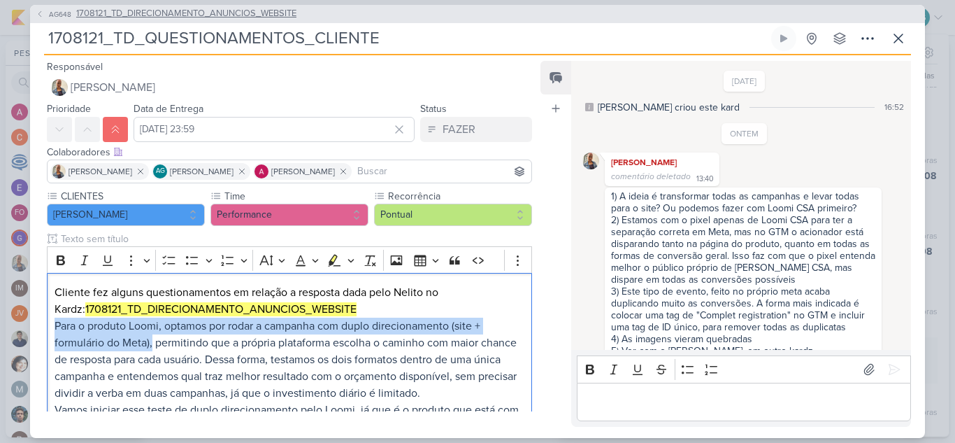
click at [255, 16] on span "1708121_TD_DIRECIONAMENTO_ANUNCIOS_WEBSITE" at bounding box center [186, 14] width 220 height 14
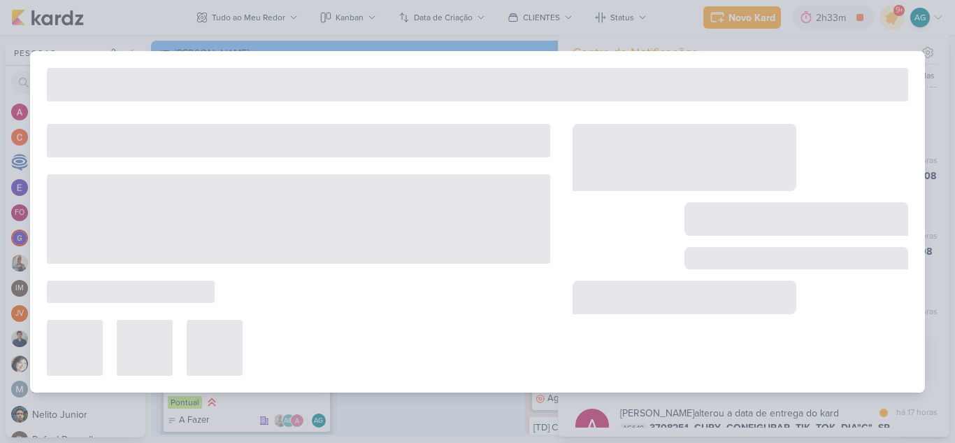
type input "1708121_TD_DIRECIONAMENTO_ANUNCIOS_WEBSITE"
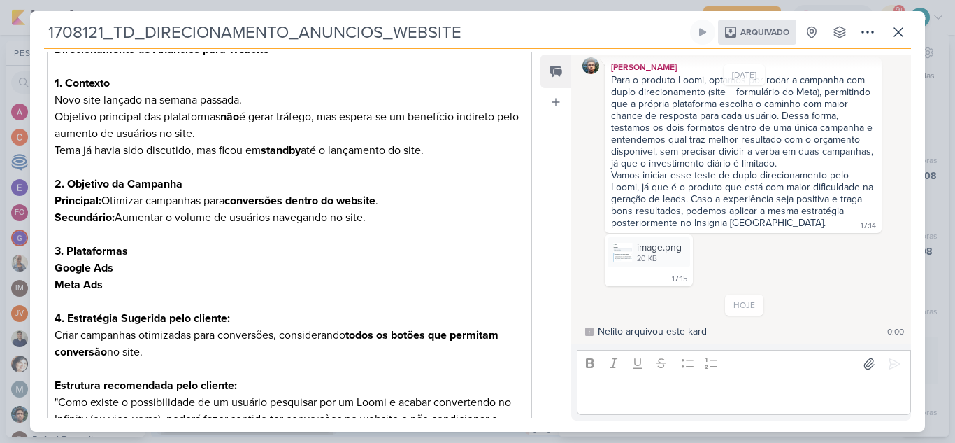
scroll to position [468, 0]
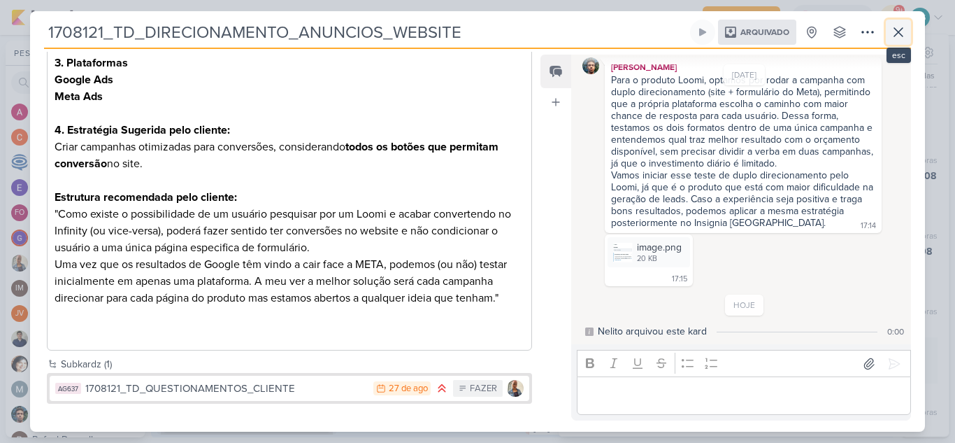
click at [899, 35] on icon at bounding box center [898, 32] width 17 height 17
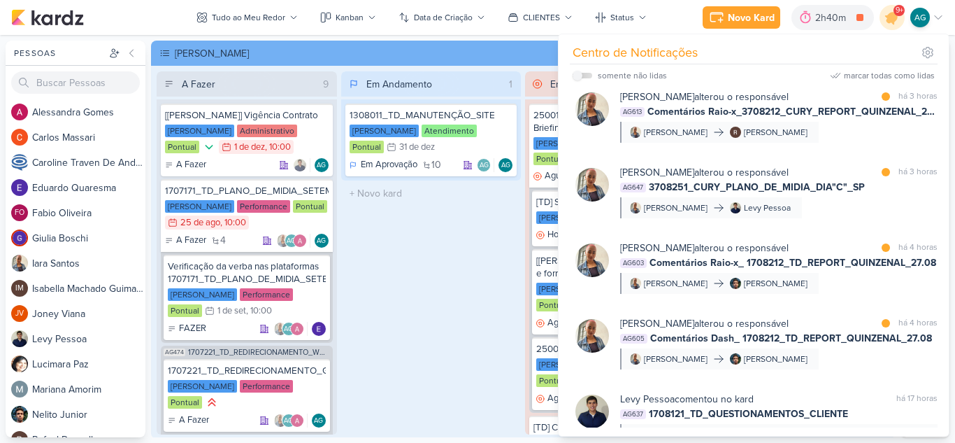
scroll to position [0, 0]
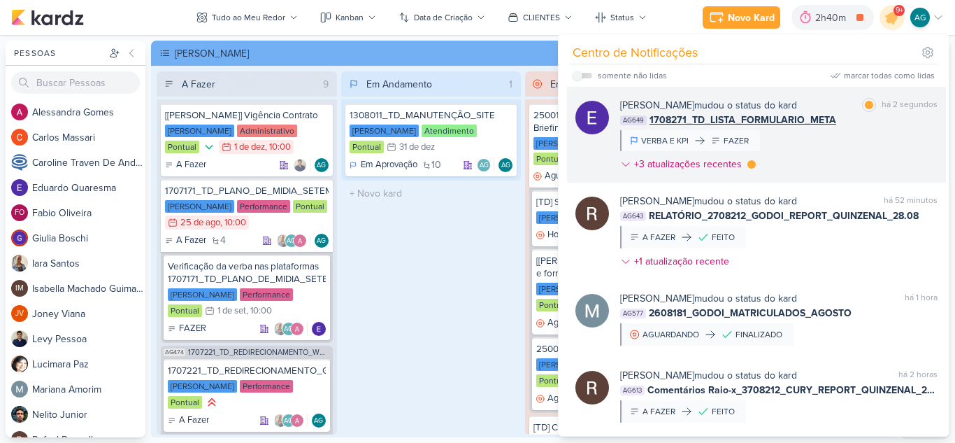
click at [850, 157] on div "[PERSON_NAME] mudou o status do kard marcar como lida há 2 segundos AG649 17082…" at bounding box center [779, 137] width 318 height 79
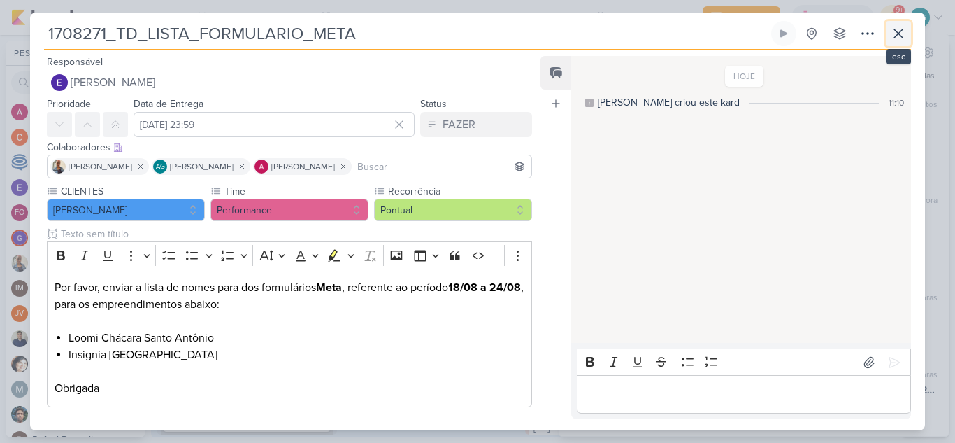
click at [904, 35] on icon at bounding box center [898, 33] width 17 height 17
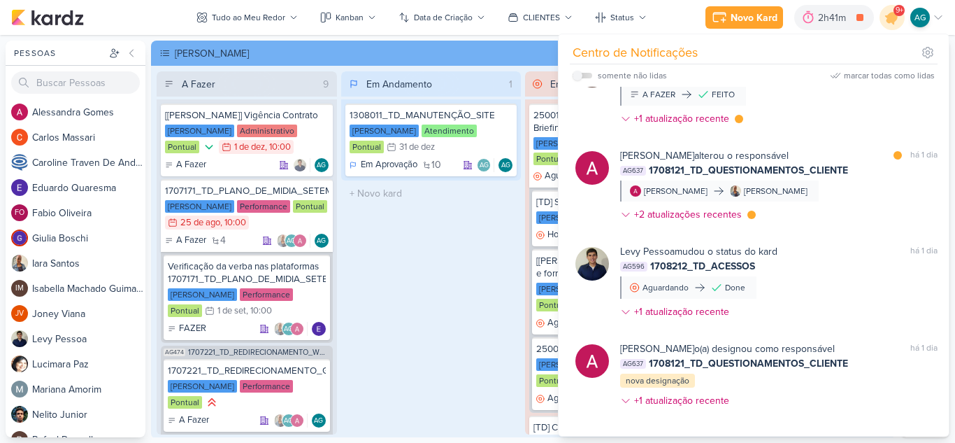
scroll to position [3326, 0]
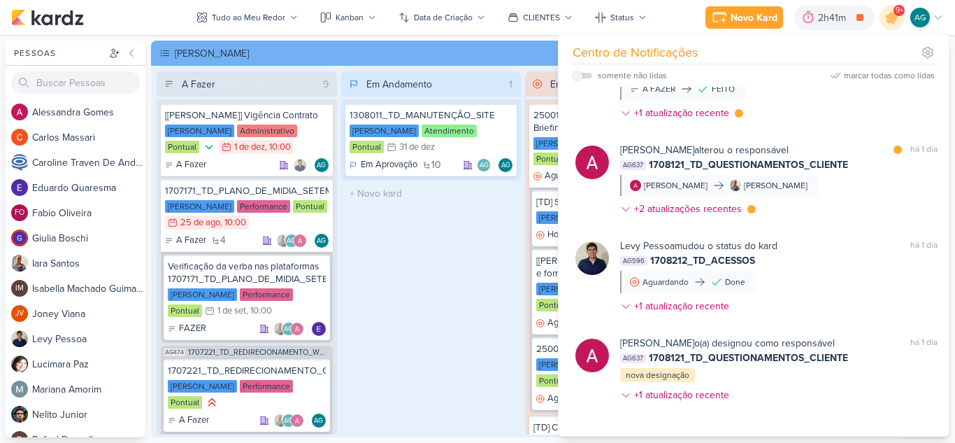
click at [497, 299] on div "Em Andamento 1 1308011_TD_MANUTENÇÃO_SITE [PERSON_NAME] Atendimento Pontual 31/…" at bounding box center [431, 252] width 180 height 363
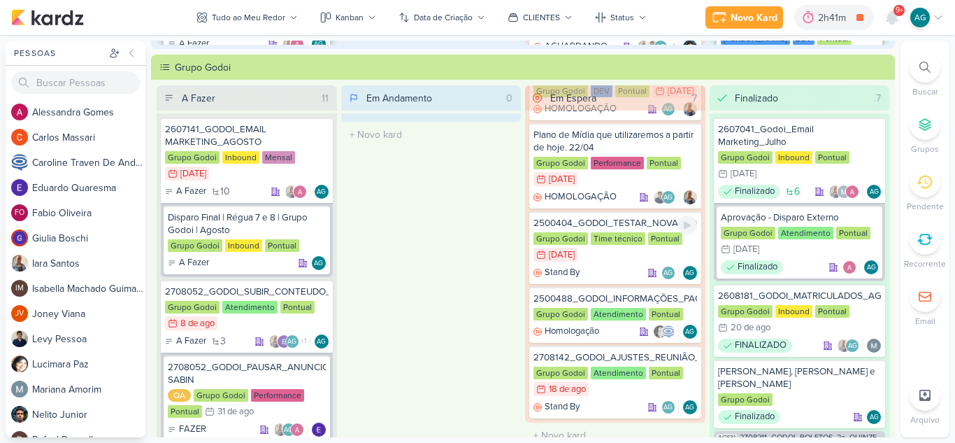
scroll to position [490, 0]
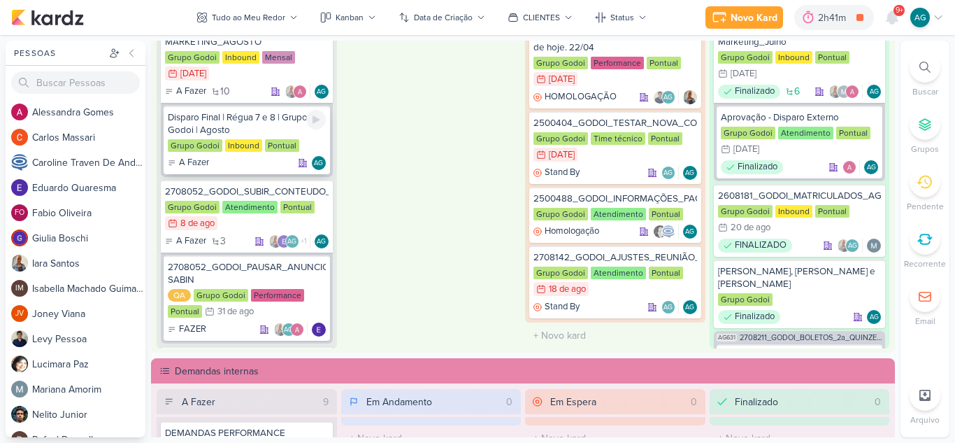
click at [257, 122] on div "Disparo Final | Régua 7 e 8 | Grupo Godoi | Agosto" at bounding box center [247, 123] width 158 height 25
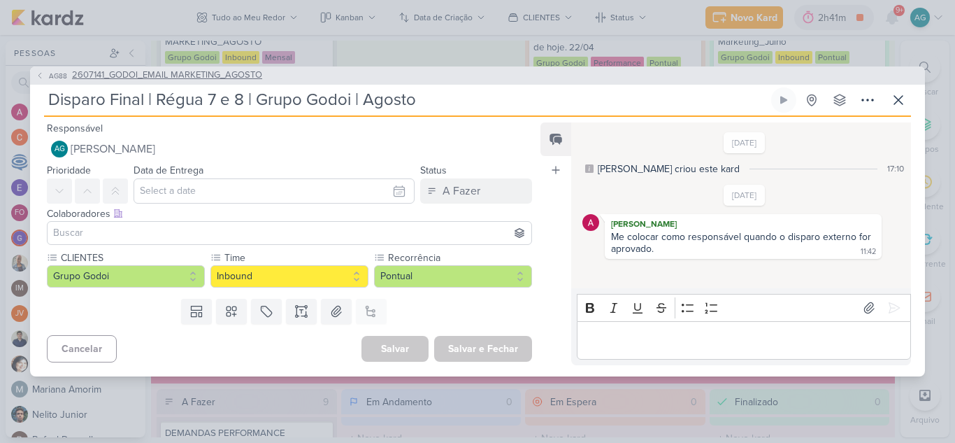
click at [180, 78] on span "2607141_GODOI_EMAIL MARKETING_AGOSTO" at bounding box center [167, 76] width 190 height 14
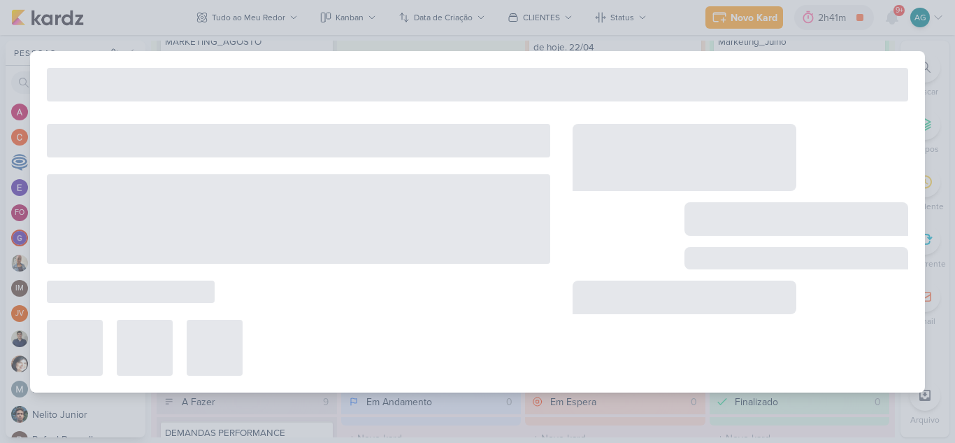
type input "2607141_GODOI_EMAIL MARKETING_AGOSTO"
type input "[DATE] 23:59"
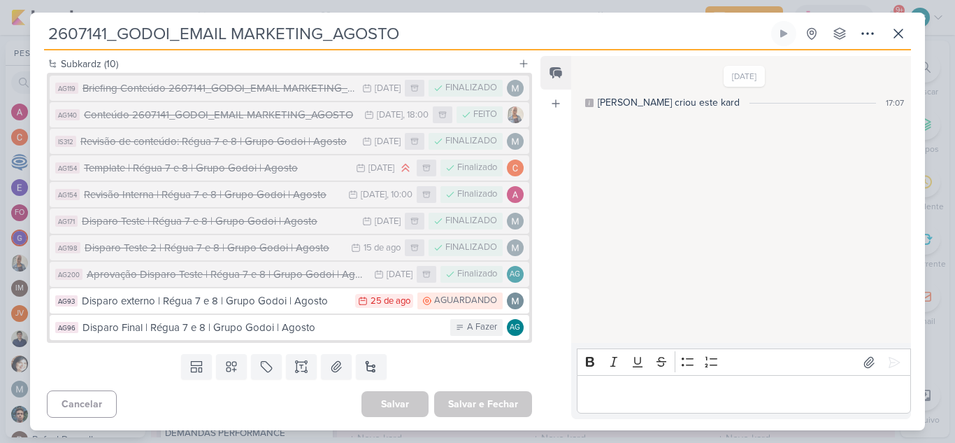
scroll to position [172, 0]
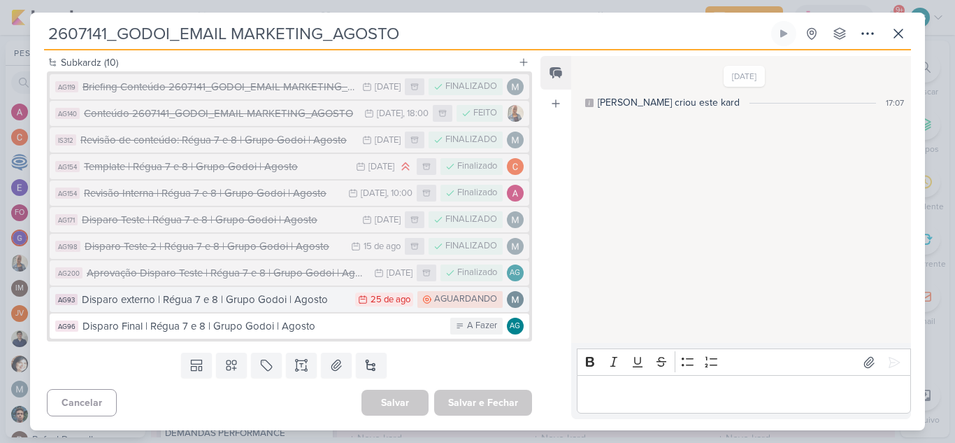
click at [211, 294] on div "Disparo externo | Régua 7 e 8 | Grupo Godoi | Agosto" at bounding box center [215, 300] width 266 height 16
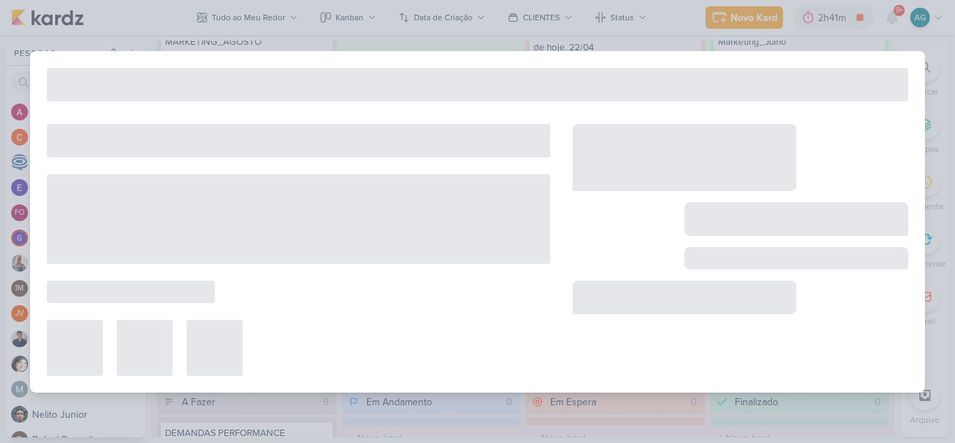
type input "Disparo externo | Régua 7 e 8 | Grupo Godoi | Agosto"
type input "[DATE] 23:59"
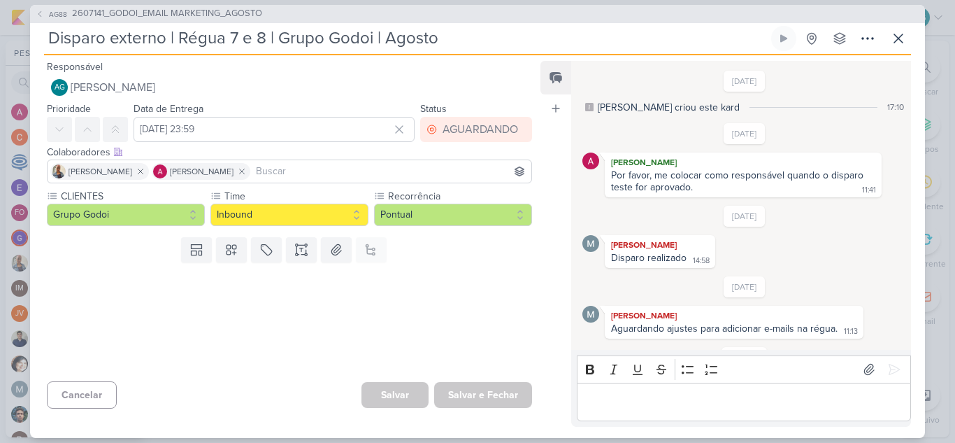
scroll to position [297, 0]
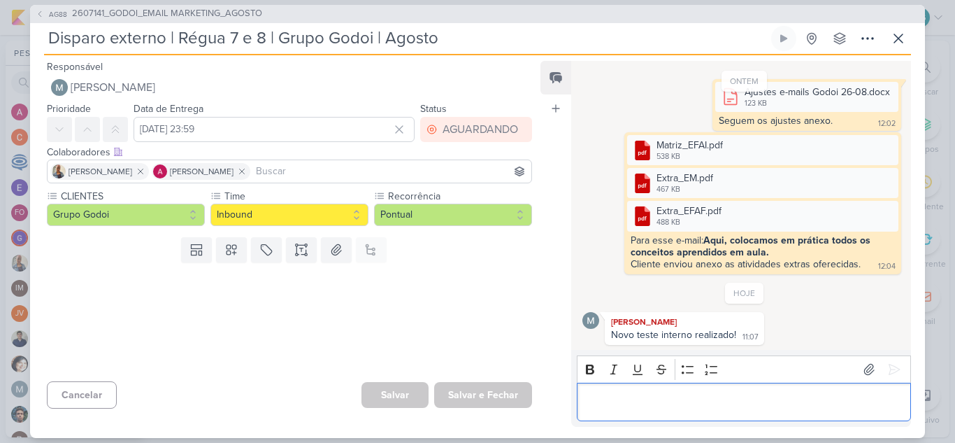
click at [684, 401] on p "Editor editing area: main" at bounding box center [744, 401] width 320 height 17
click at [632, 400] on p "Editor editing area: main" at bounding box center [744, 401] width 320 height 17
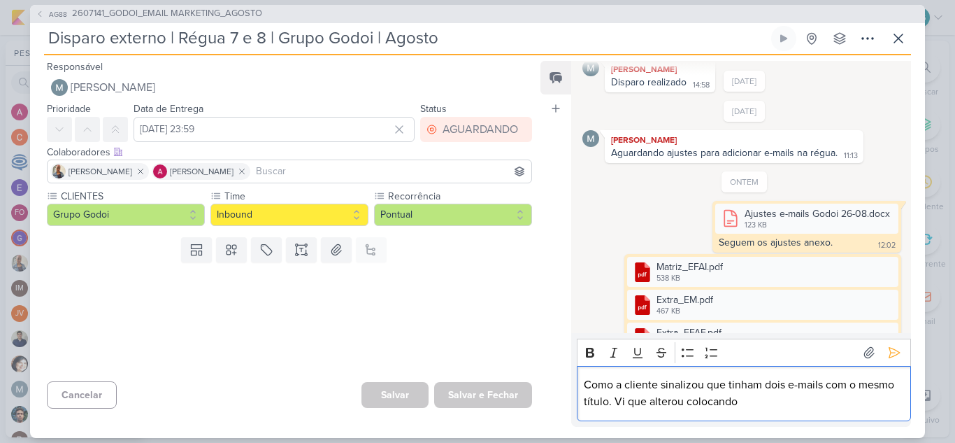
scroll to position [174, 0]
drag, startPoint x: 780, startPoint y: 409, endPoint x: 578, endPoint y: 386, distance: 203.4
click at [578, 386] on div "Como a cliente sinalizou que tinham dois e-mails com o mesmo título. Vi que alt…" at bounding box center [744, 393] width 334 height 55
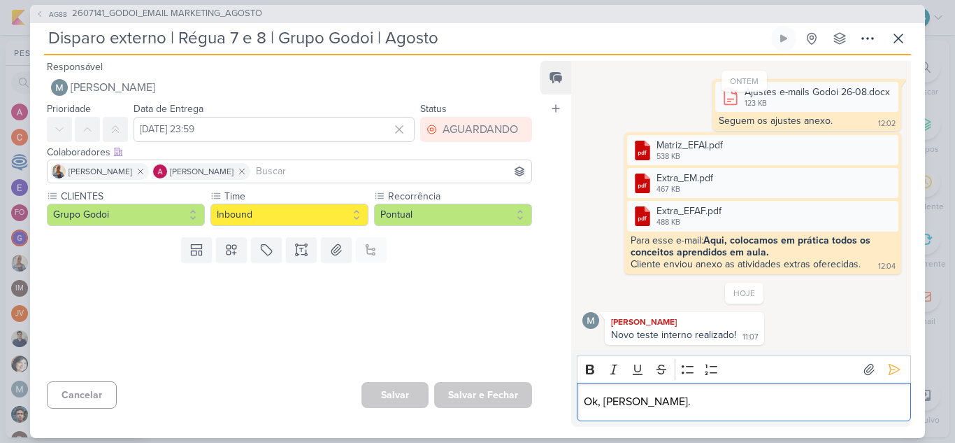
scroll to position [314, 0]
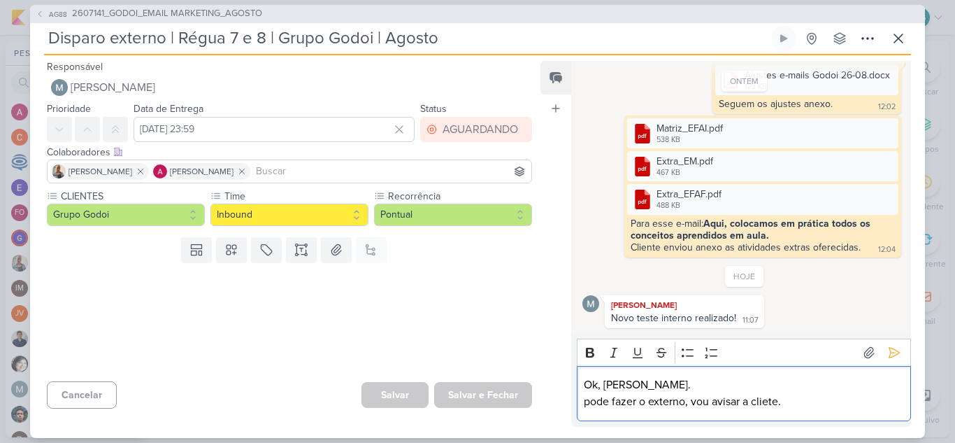
click at [606, 383] on p "Ok, [PERSON_NAME]." at bounding box center [744, 384] width 320 height 17
drag, startPoint x: 591, startPoint y: 399, endPoint x: 450, endPoint y: 343, distance: 151.9
click at [544, 379] on div "Feed Atrelar email Solte o email para atrelar ao kard [DATE] [PERSON_NAME] crio…" at bounding box center [726, 244] width 371 height 366
click at [613, 393] on div "Ok, por mim, [PERSON_NAME]. pode fazer o externo, vou avisar a cliete." at bounding box center [744, 393] width 334 height 55
click at [591, 402] on p "pode fazer o externo, vou avisar a cliete." at bounding box center [744, 401] width 320 height 17
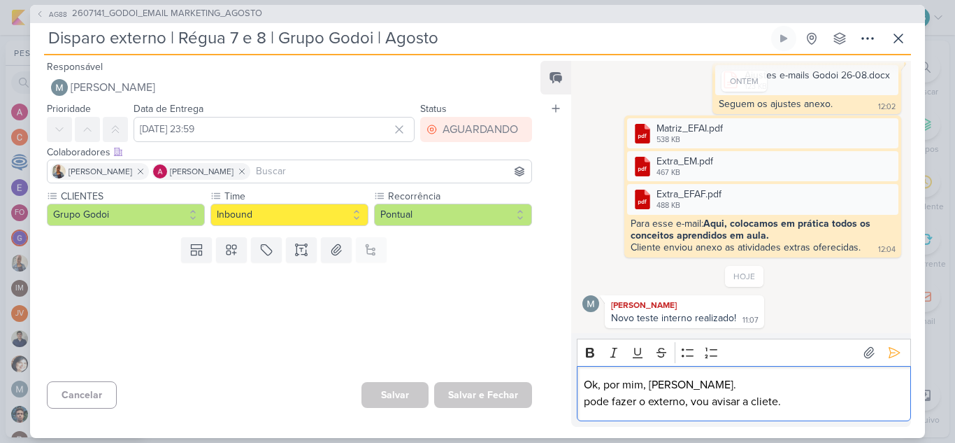
click at [620, 411] on div "Ok, por mim, [PERSON_NAME]. pode fazer o externo, vou avisar a cliete." at bounding box center [744, 393] width 334 height 55
click at [589, 401] on p "pode fazer o externo, vou avisar a cliete." at bounding box center [744, 401] width 320 height 17
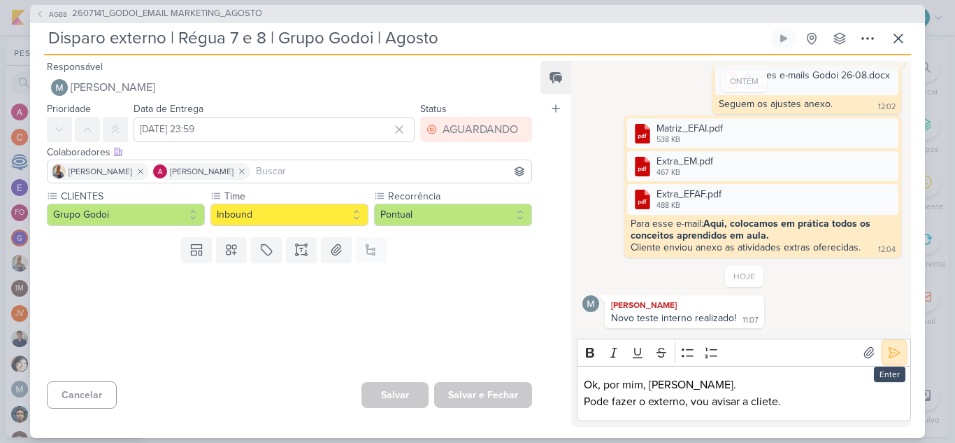
click at [891, 350] on icon at bounding box center [895, 353] width 10 height 10
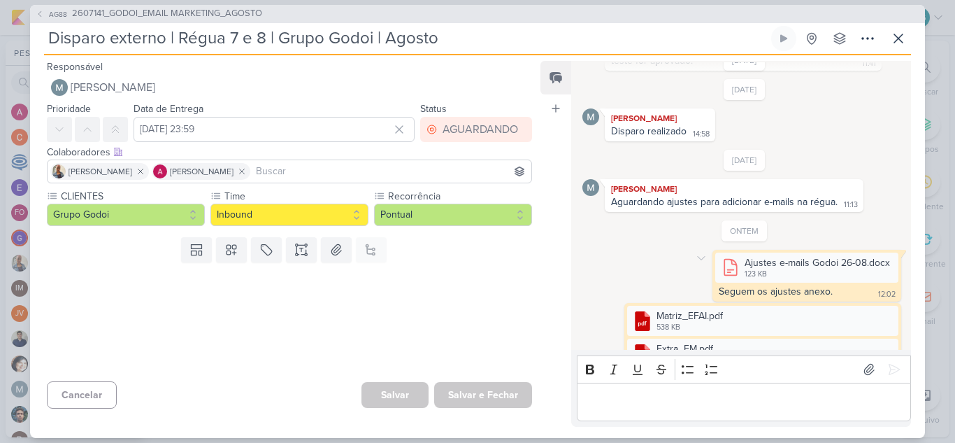
scroll to position [336, 0]
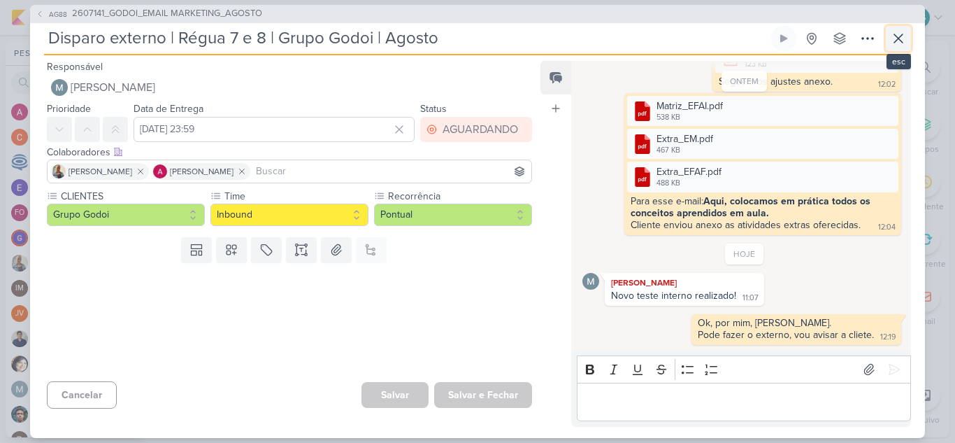
click at [908, 34] on button at bounding box center [898, 38] width 25 height 25
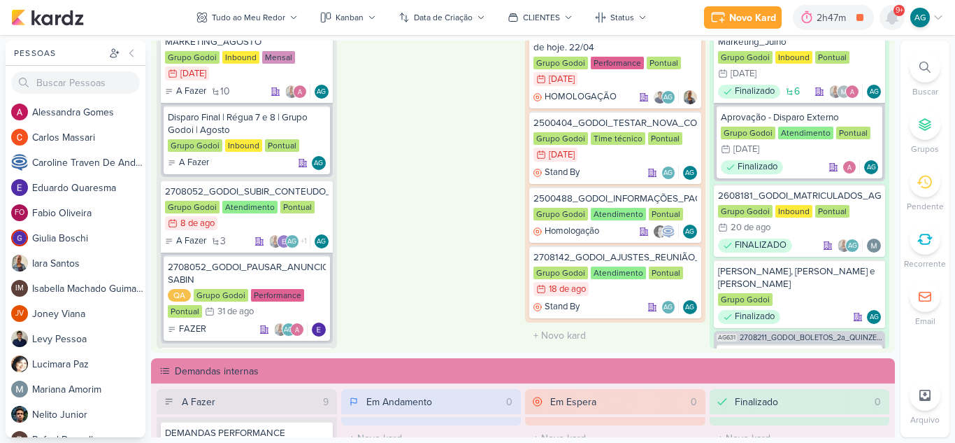
click at [893, 15] on icon at bounding box center [892, 17] width 11 height 13
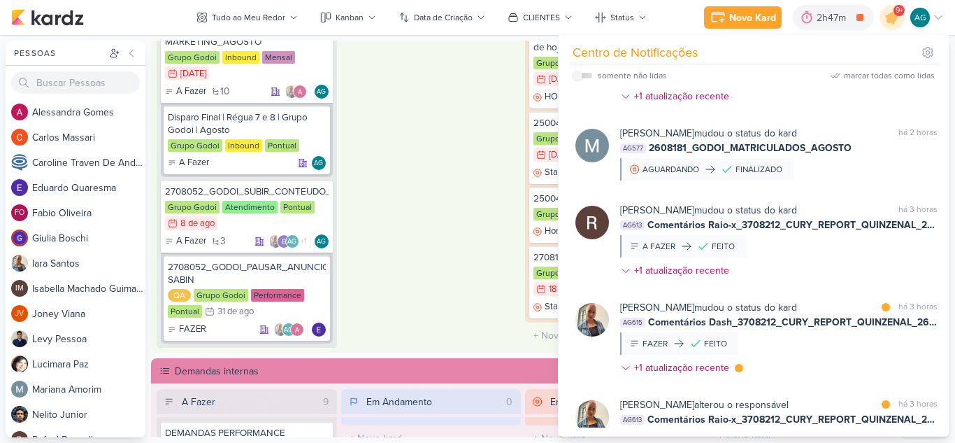
scroll to position [0, 0]
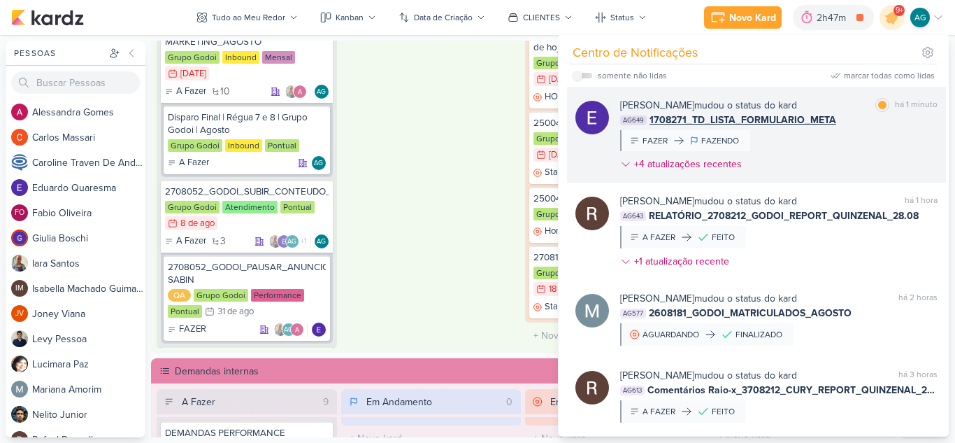
click at [833, 148] on div "[PERSON_NAME] mudou o status do kard marcar como lida há 1 minuto AG649 1708271…" at bounding box center [779, 137] width 318 height 79
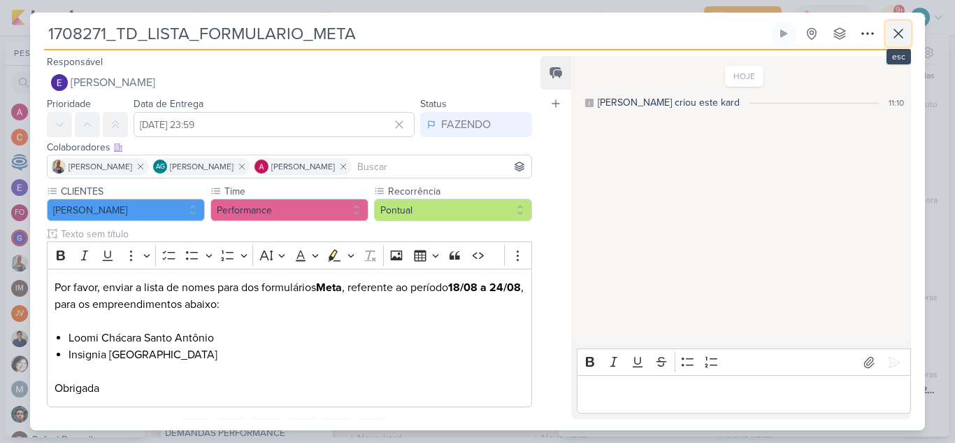
click at [903, 28] on icon at bounding box center [898, 33] width 17 height 17
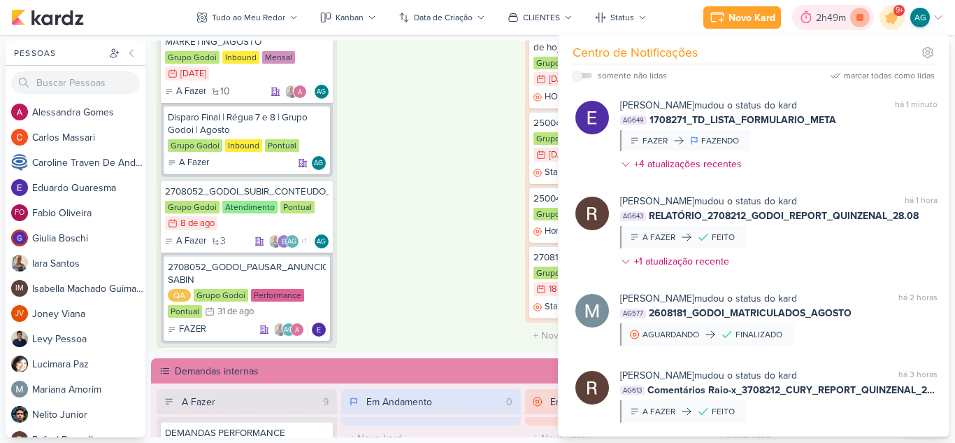
click at [861, 18] on icon at bounding box center [860, 17] width 7 height 7
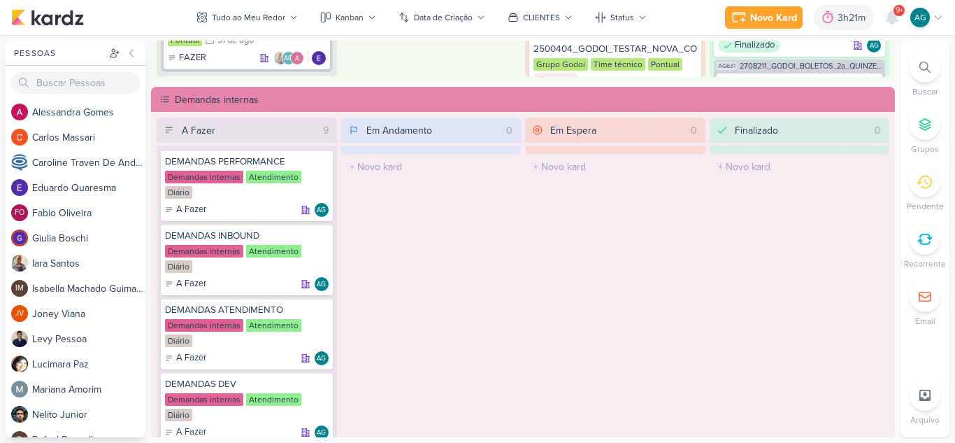
scroll to position [839, 0]
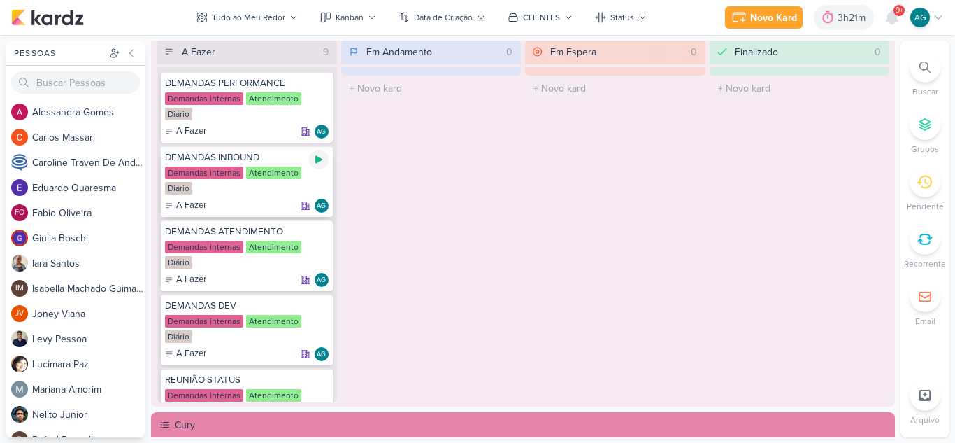
click at [317, 159] on icon at bounding box center [318, 160] width 7 height 8
